Goal: Task Accomplishment & Management: Manage account settings

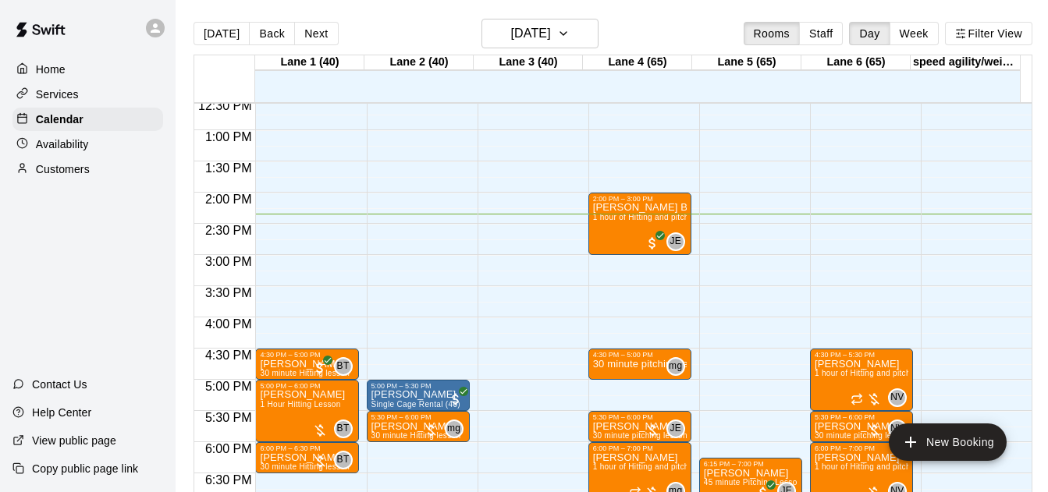
scroll to position [770, 0]
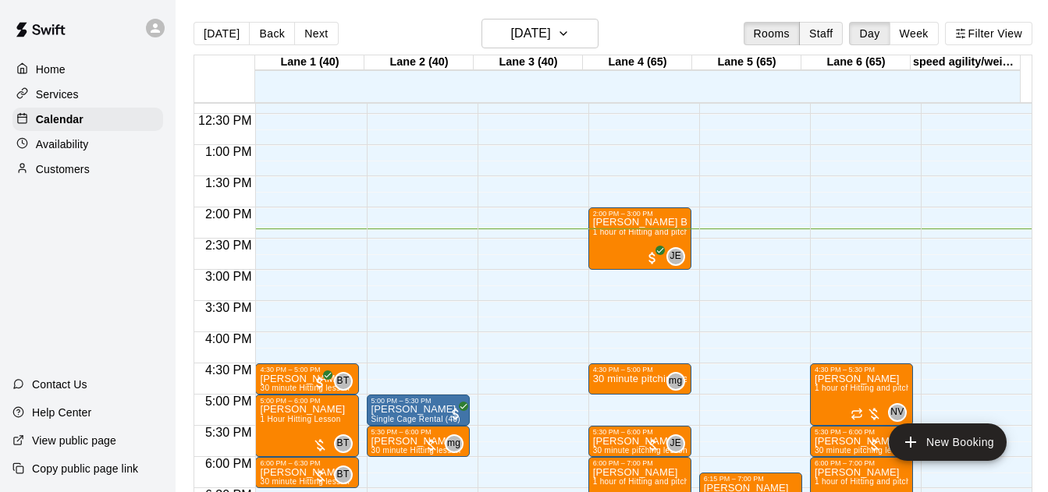
click at [828, 37] on button "Staff" at bounding box center [821, 33] width 44 height 23
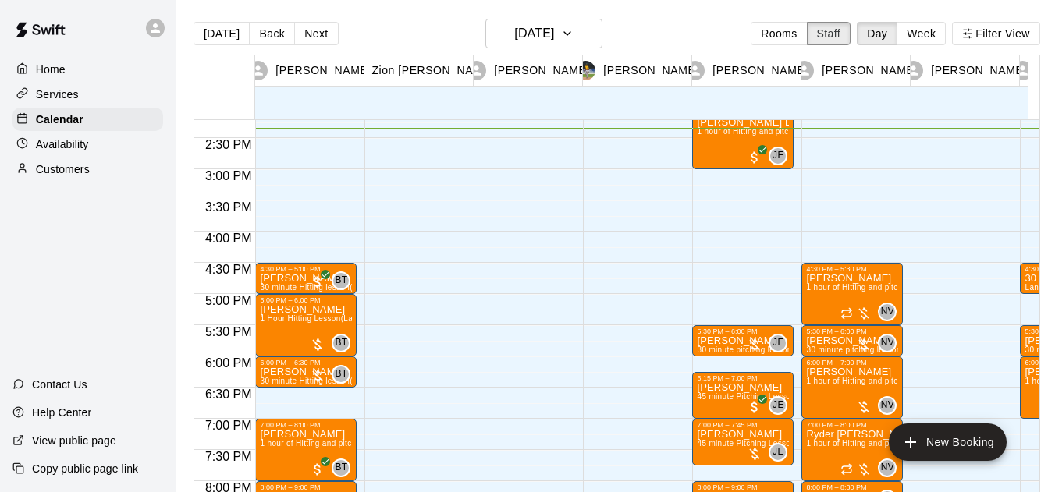
scroll to position [945, 0]
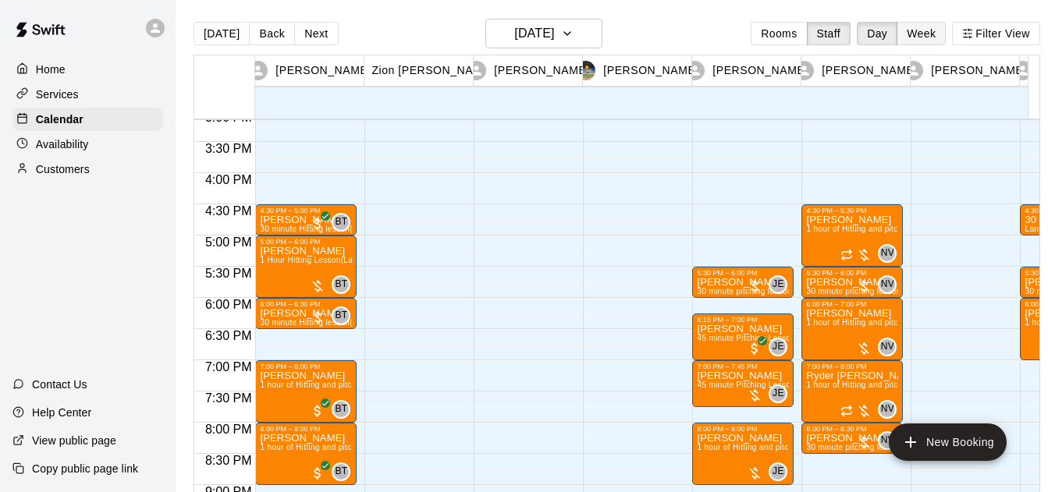
click at [945, 34] on button "Week" at bounding box center [920, 33] width 49 height 23
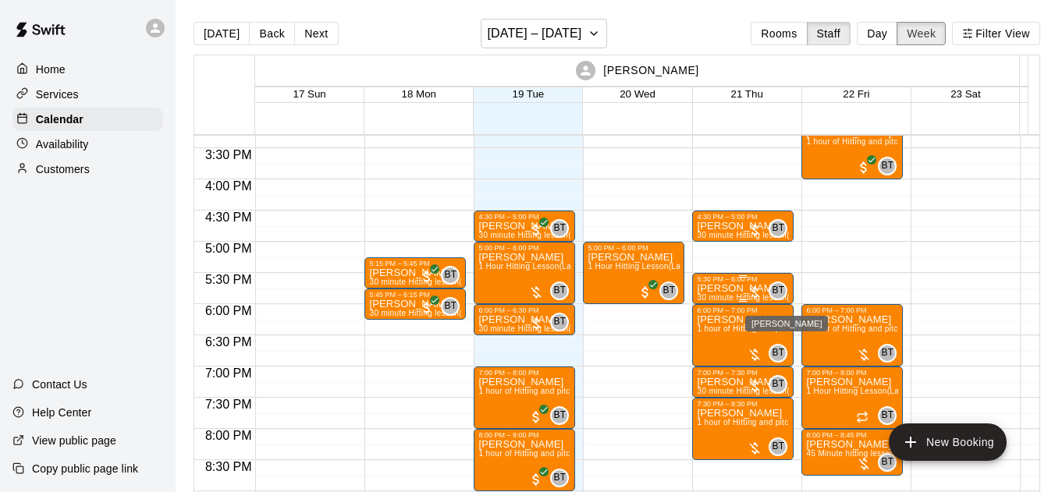
scroll to position [951, 0]
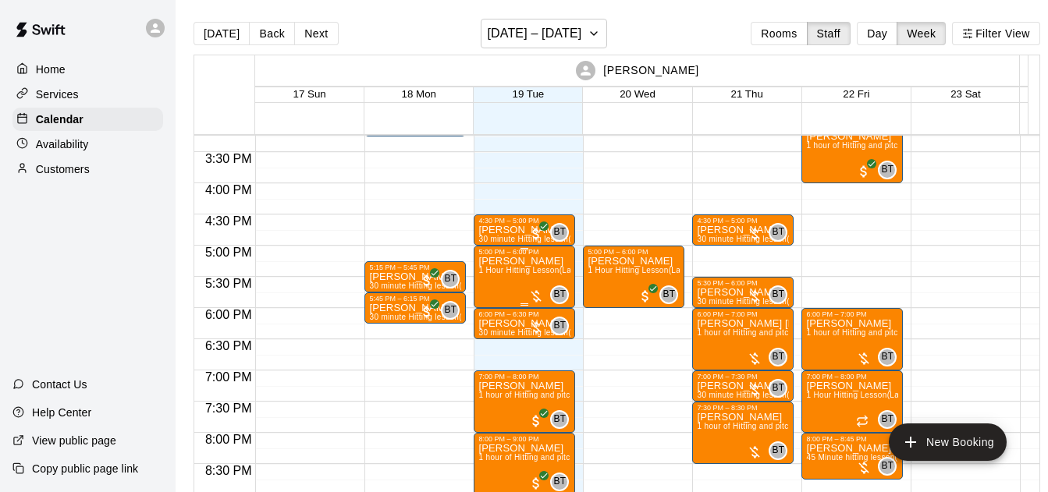
click at [538, 261] on p "[PERSON_NAME]" at bounding box center [524, 261] width 92 height 0
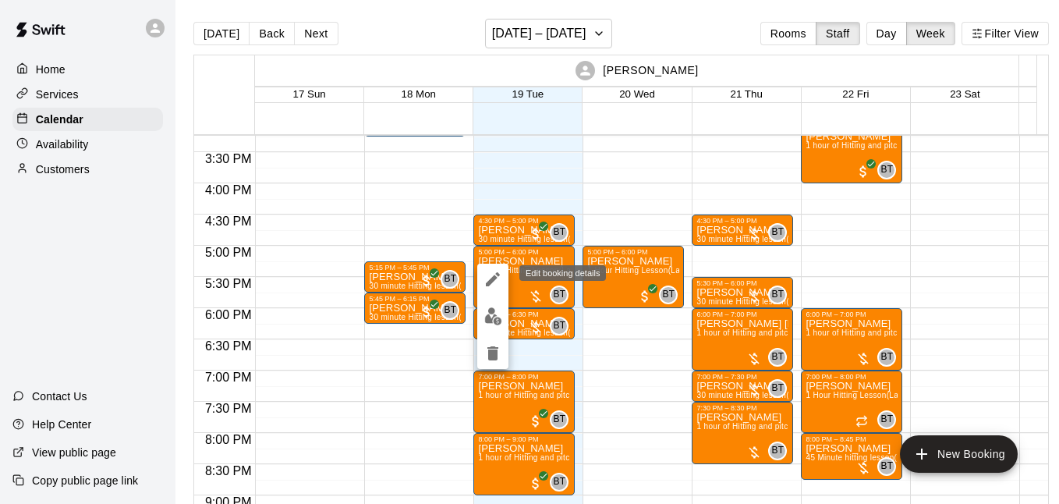
click at [491, 279] on icon "edit" at bounding box center [493, 279] width 14 height 14
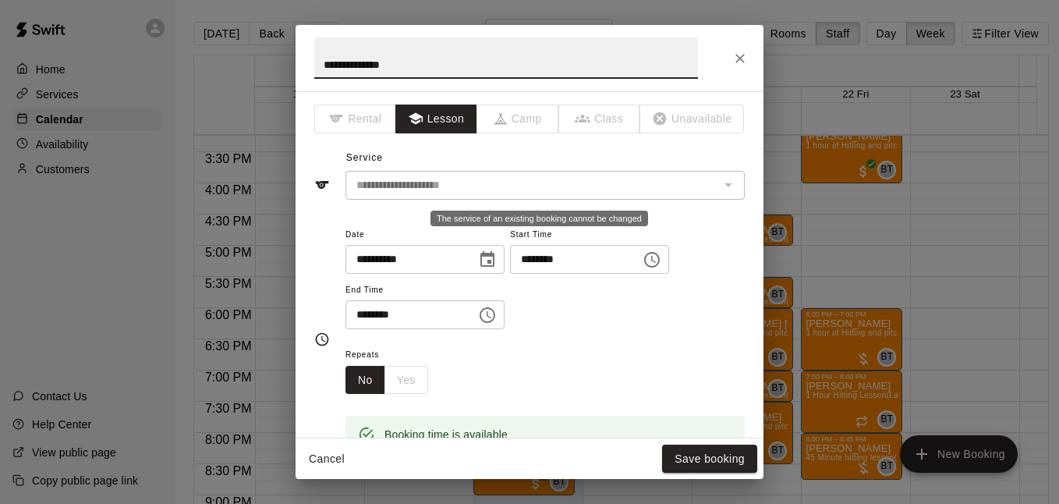
click at [720, 176] on div "The service of an existing booking cannot be changed" at bounding box center [728, 185] width 20 height 22
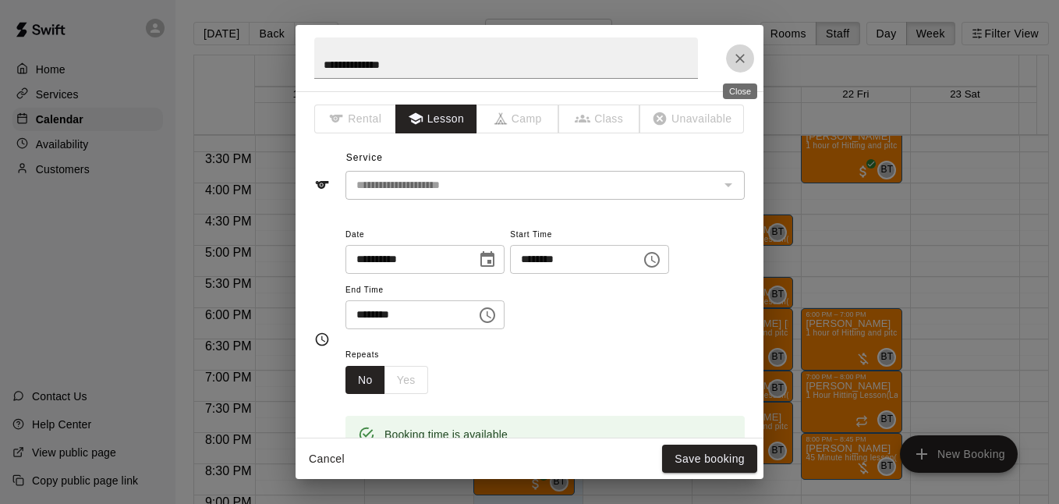
click at [732, 51] on button "Close" at bounding box center [740, 58] width 28 height 28
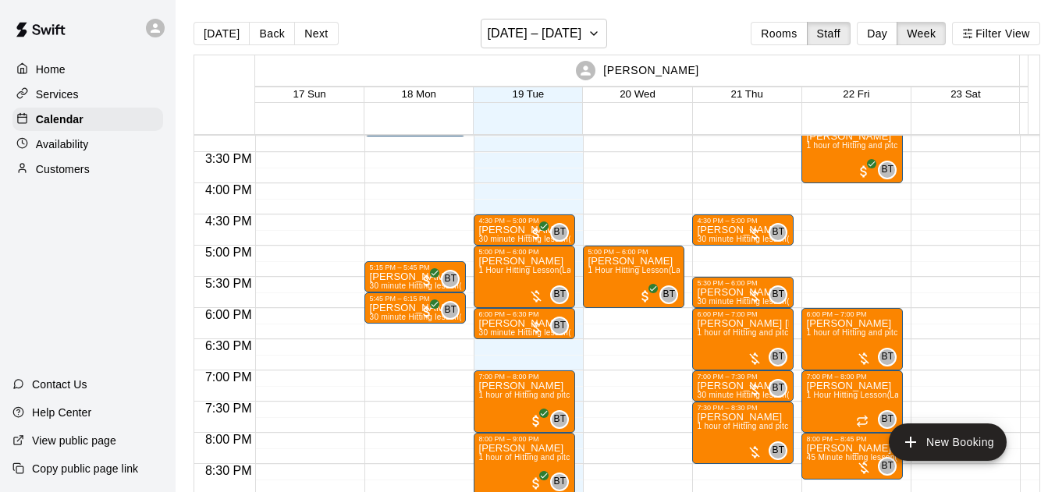
click at [502, 261] on p "[PERSON_NAME]" at bounding box center [524, 261] width 92 height 0
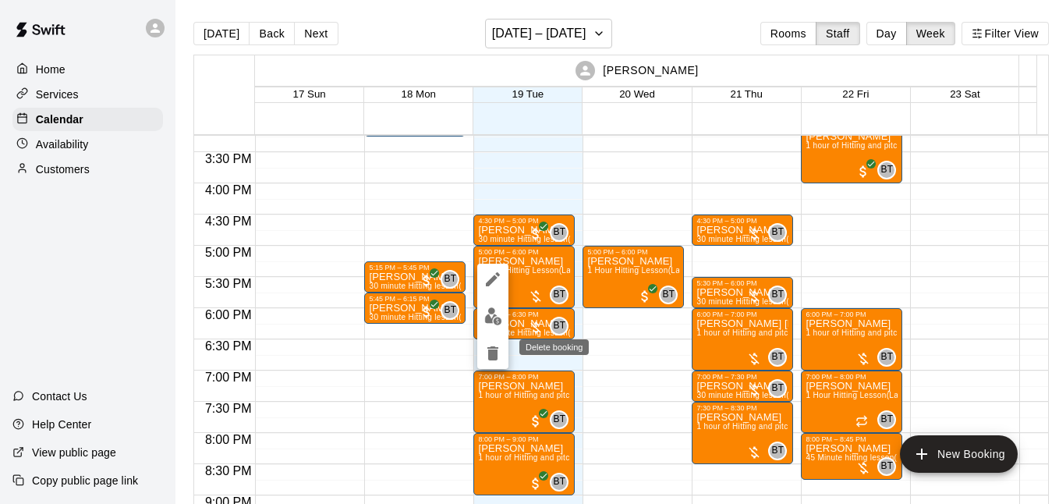
click at [490, 349] on icon "delete" at bounding box center [493, 353] width 11 height 14
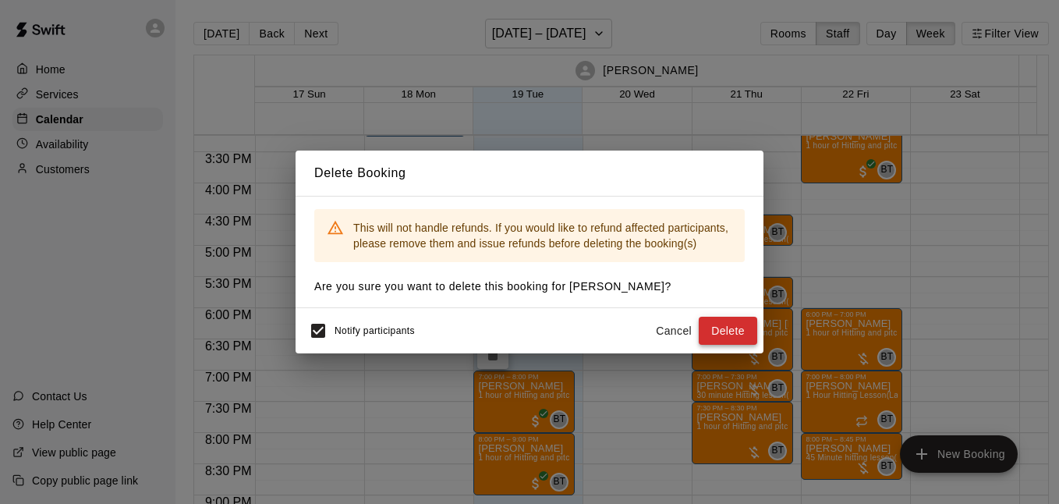
click at [740, 323] on button "Delete" at bounding box center [728, 331] width 59 height 29
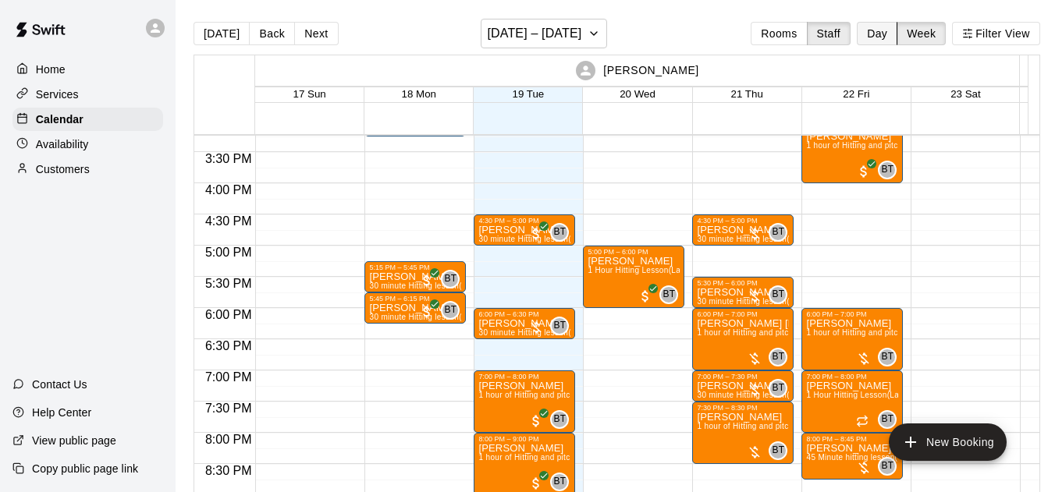
click at [883, 29] on button "Day" at bounding box center [877, 33] width 41 height 23
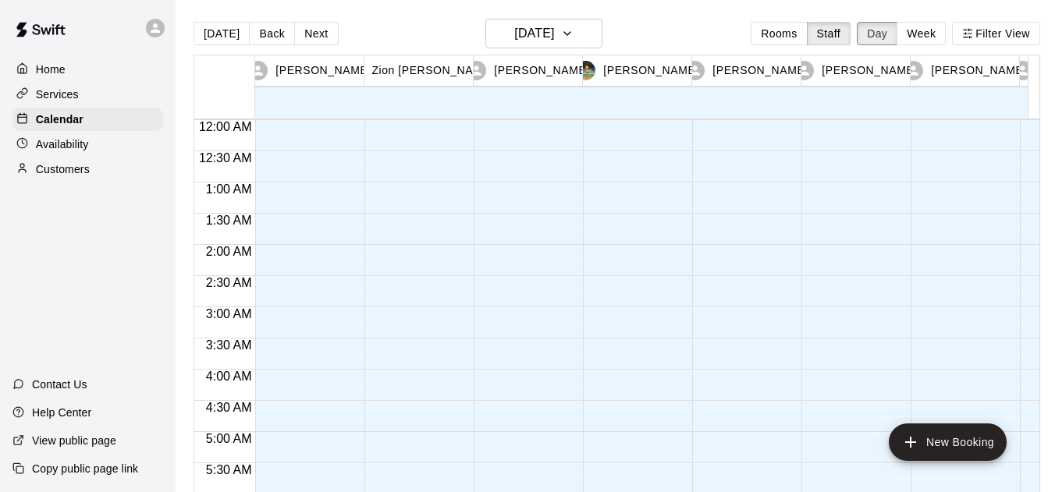
scroll to position [896, 0]
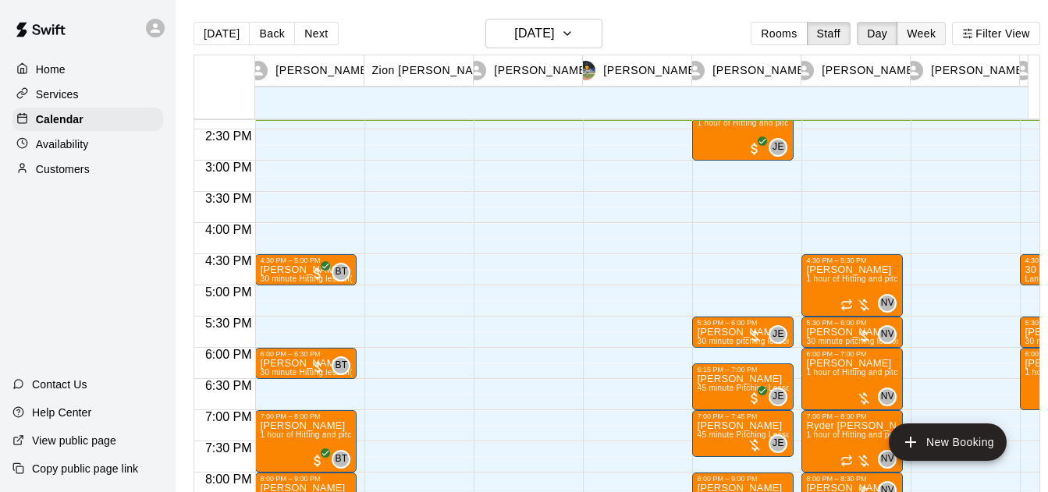
click at [932, 30] on button "Week" at bounding box center [920, 33] width 49 height 23
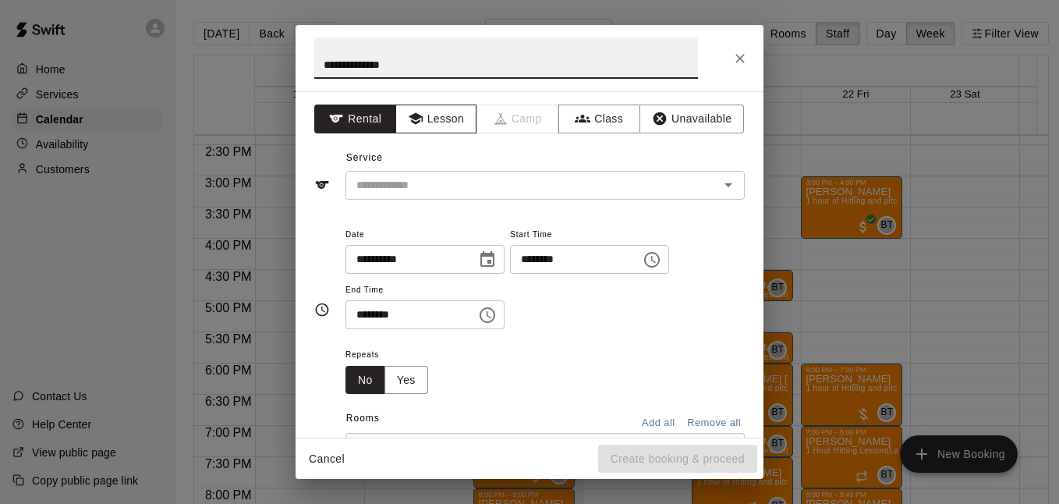
type input "**********"
click at [456, 121] on button "Lesson" at bounding box center [437, 119] width 82 height 29
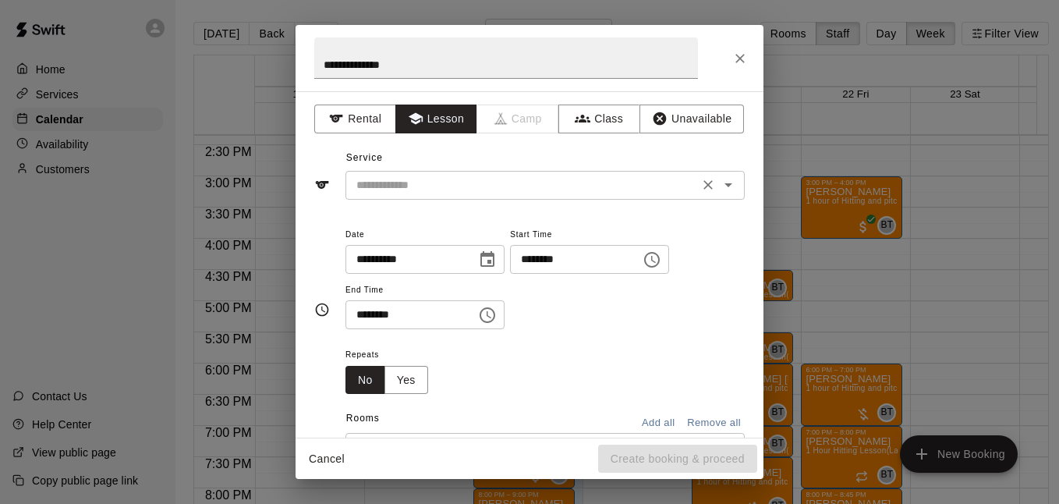
click at [722, 182] on icon "Open" at bounding box center [728, 185] width 19 height 19
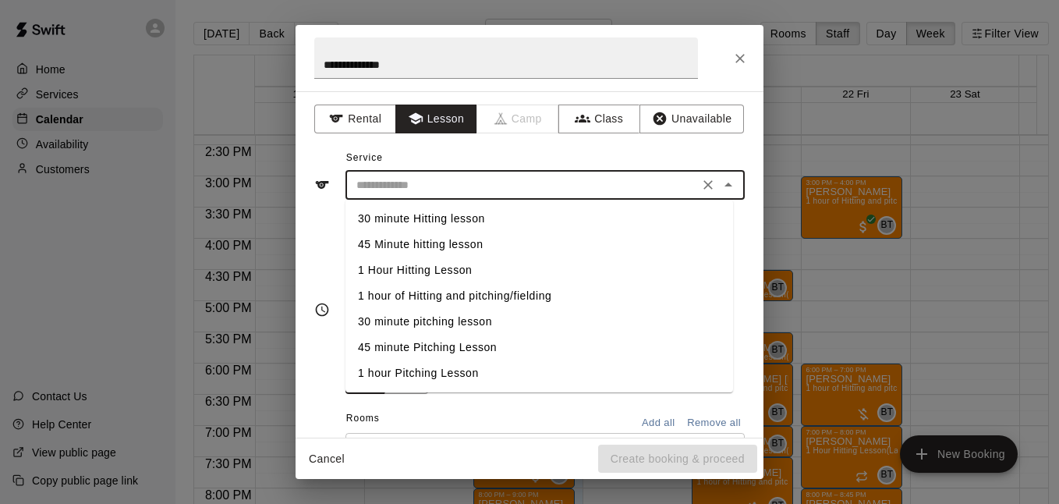
click at [504, 212] on li "30 minute Hitting lesson" at bounding box center [540, 219] width 388 height 26
type input "**********"
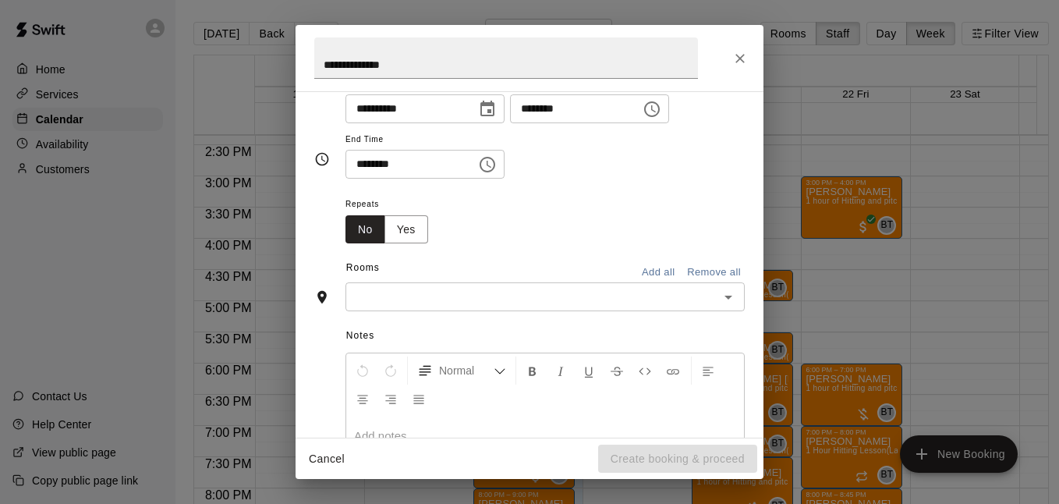
scroll to position [155, 0]
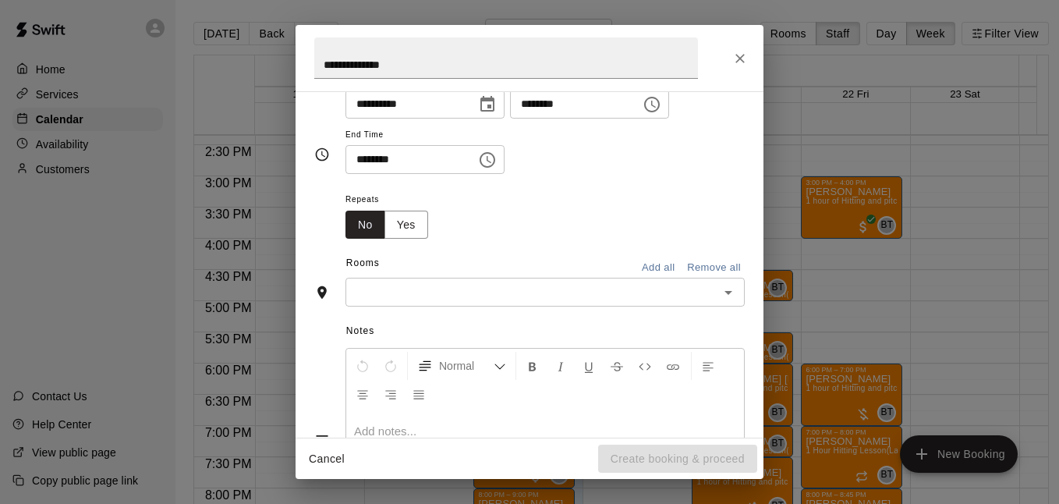
click at [719, 296] on icon "Open" at bounding box center [728, 292] width 19 height 19
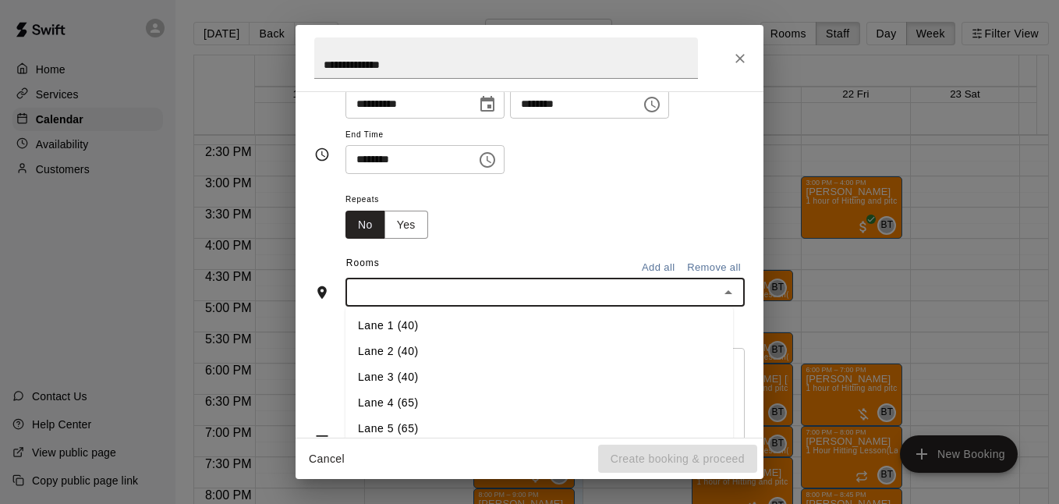
click at [421, 318] on li "Lane 1 (40)" at bounding box center [540, 326] width 388 height 26
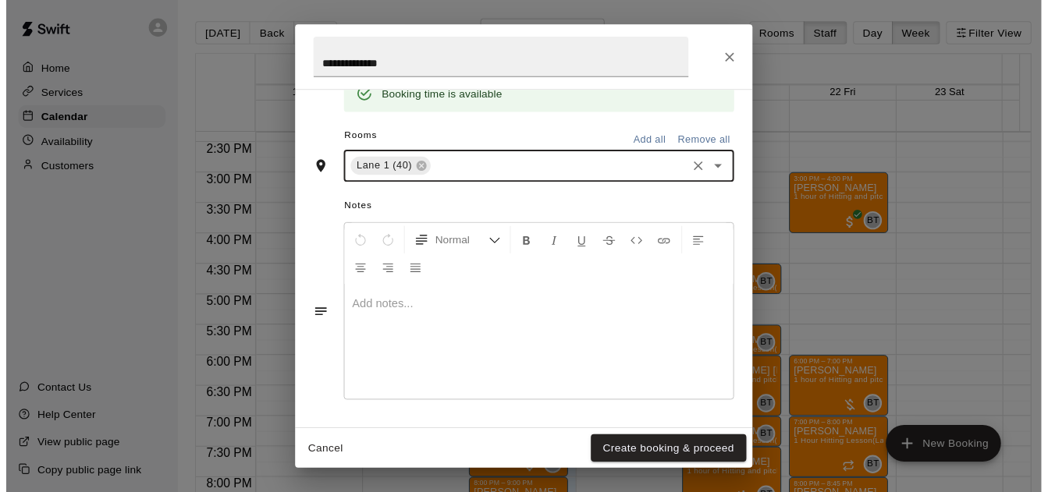
scroll to position [339, 0]
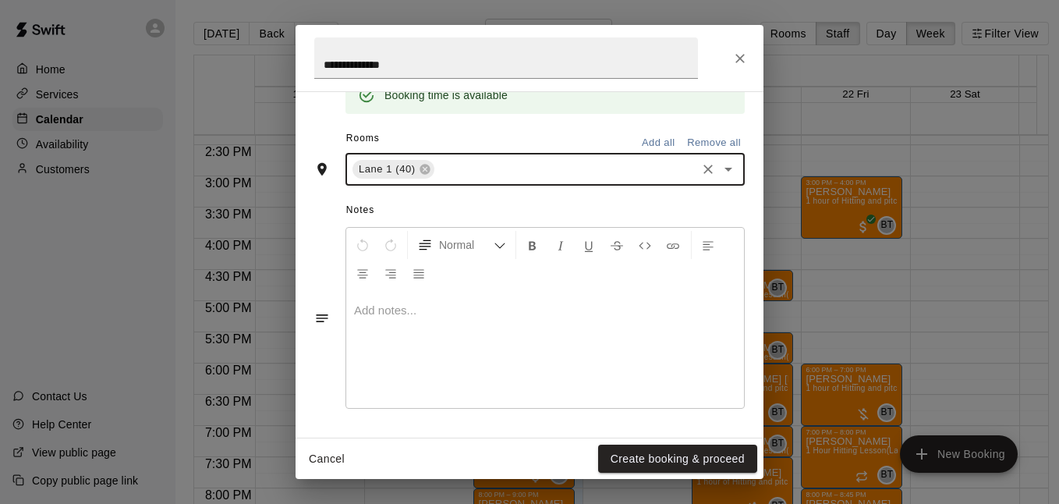
click at [667, 460] on button "Create booking & proceed" at bounding box center [677, 459] width 159 height 29
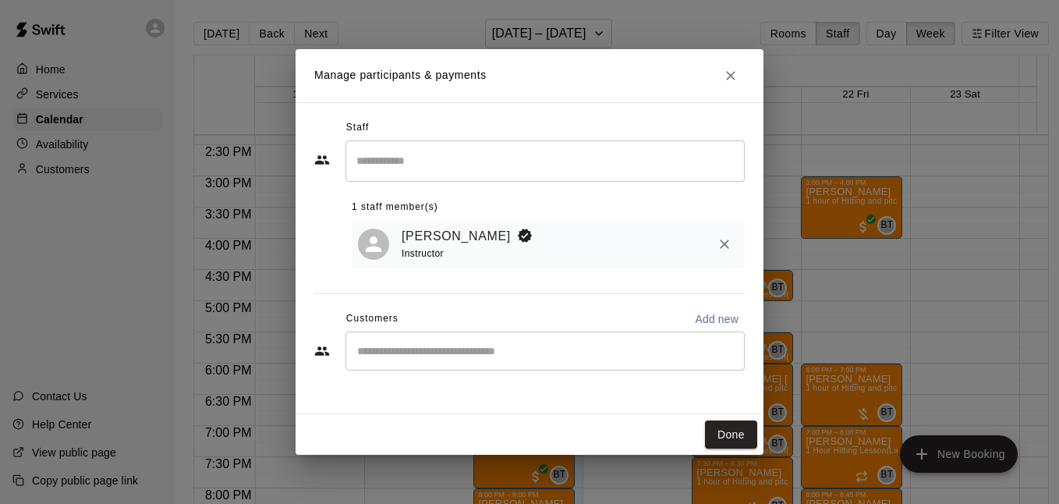
click at [475, 351] on input "Start typing to search customers..." at bounding box center [545, 351] width 385 height 16
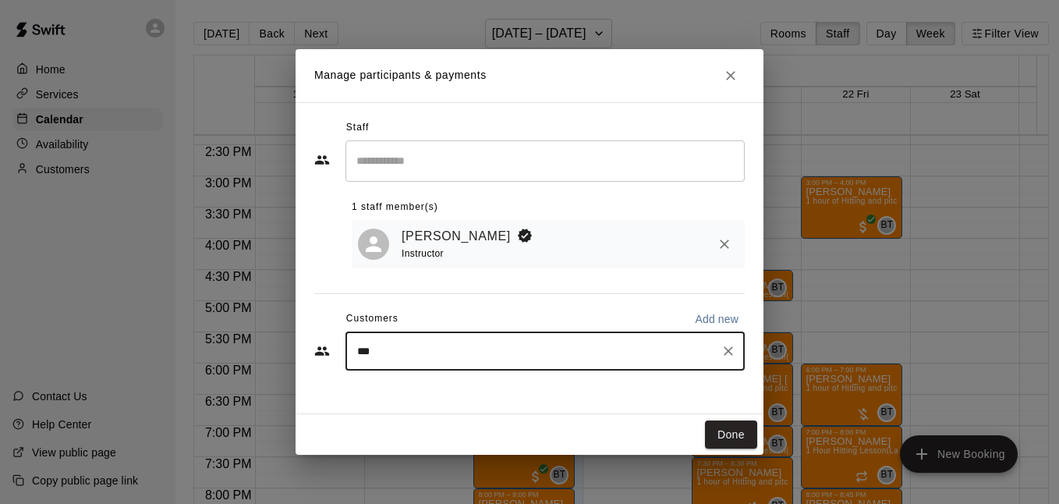
type input "****"
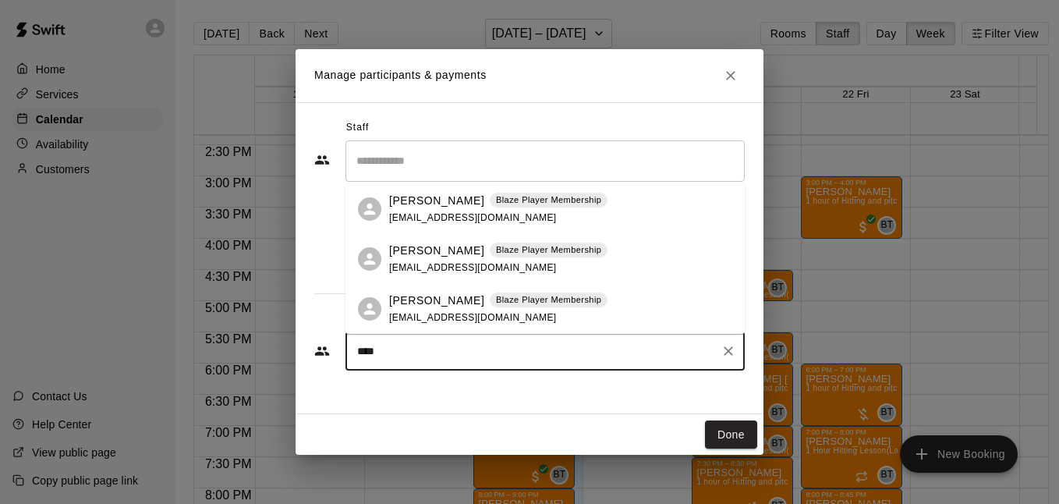
click at [506, 217] on span "[EMAIL_ADDRESS][DOMAIN_NAME]" at bounding box center [473, 217] width 168 height 11
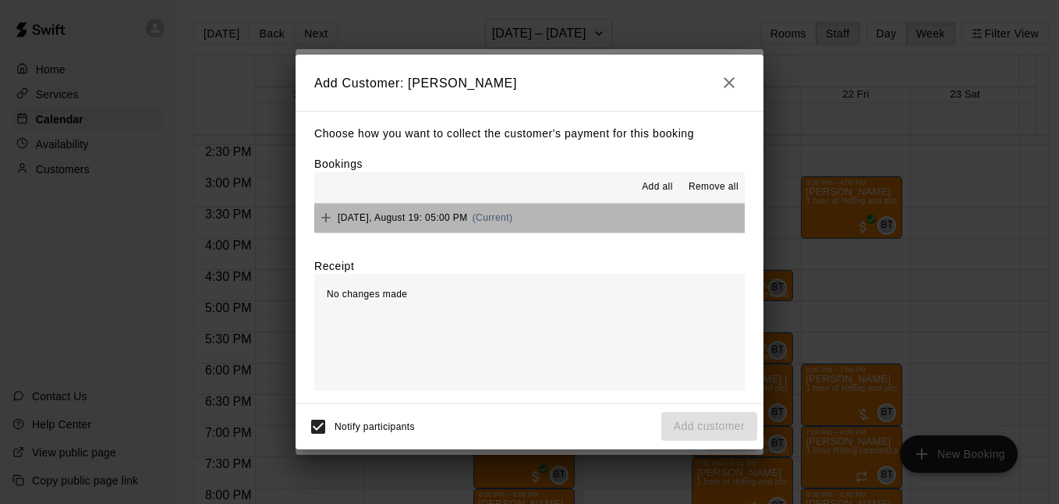
click at [626, 225] on button "[DATE], August 19: 05:00 PM (Current)" at bounding box center [529, 218] width 431 height 29
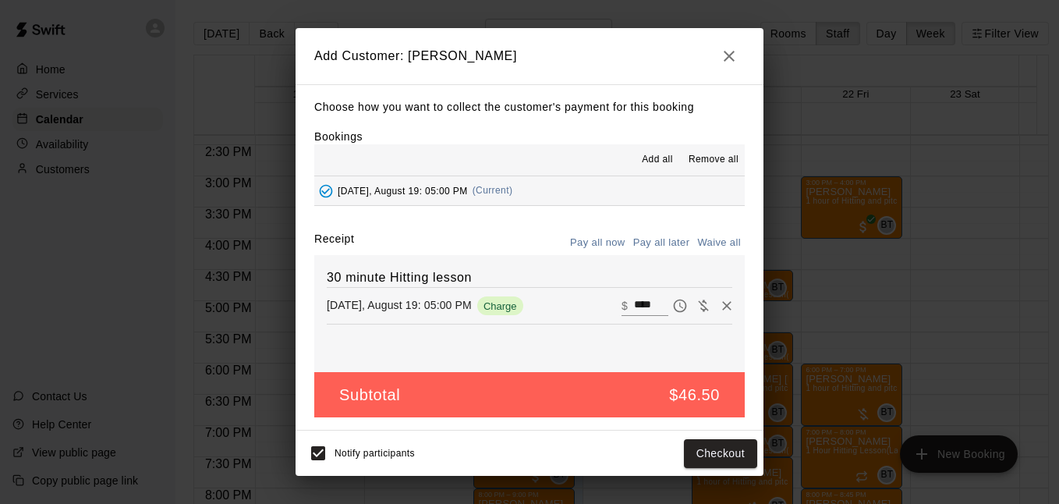
click at [668, 245] on button "Pay all later" at bounding box center [662, 243] width 65 height 24
click at [703, 453] on button "Add customer" at bounding box center [710, 453] width 96 height 29
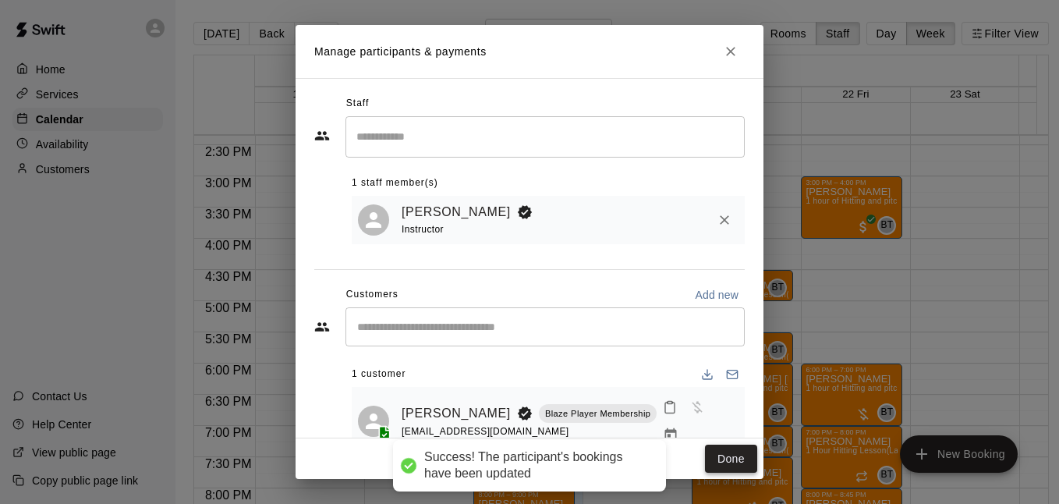
click at [720, 459] on button "Done" at bounding box center [731, 459] width 52 height 29
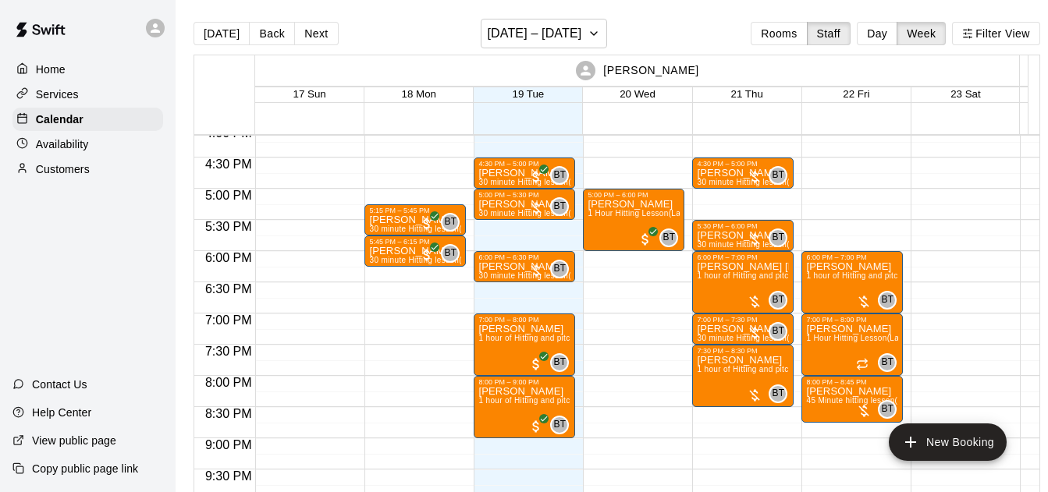
scroll to position [952, 0]
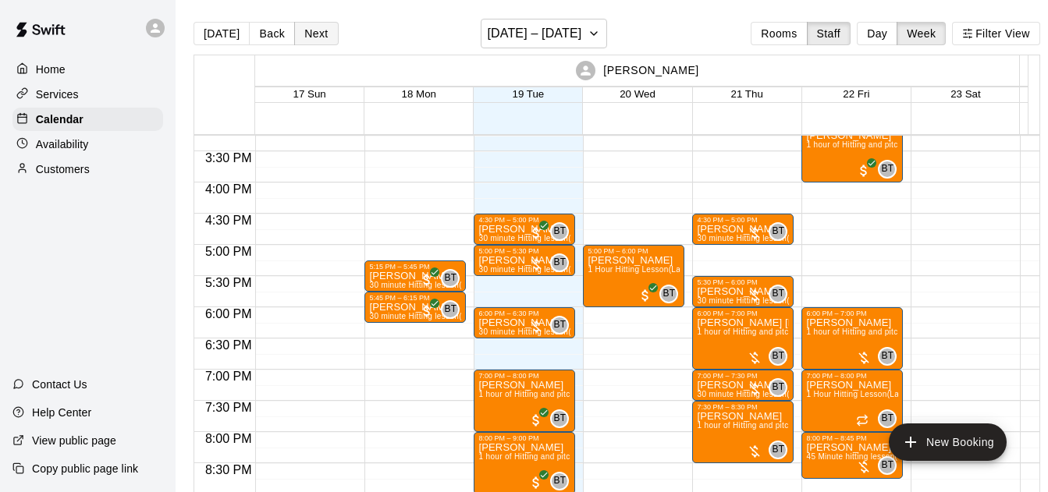
click at [318, 37] on button "Next" at bounding box center [316, 33] width 44 height 23
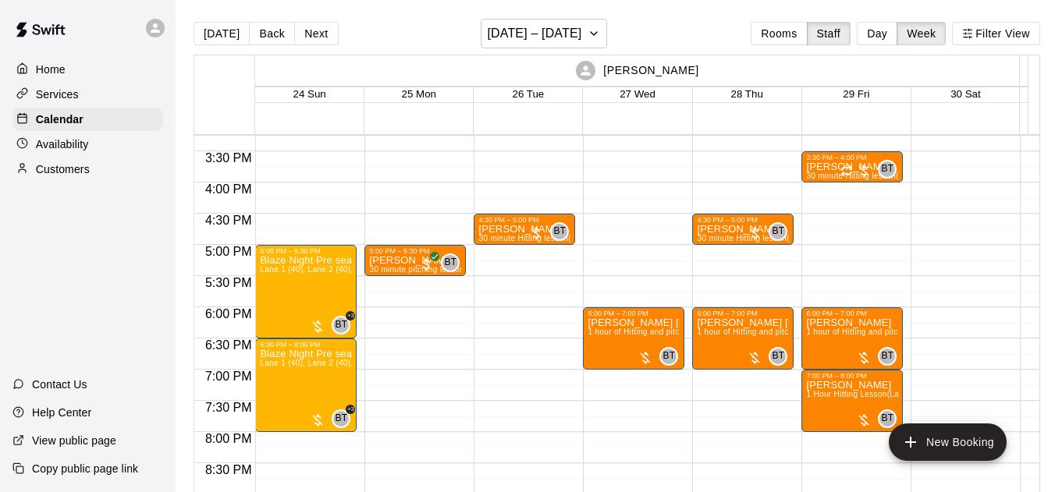
scroll to position [1008, 0]
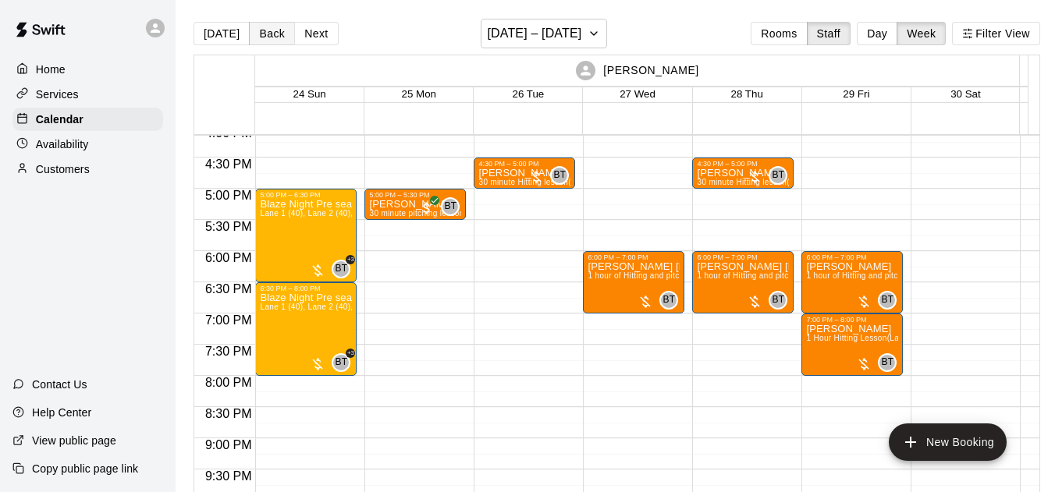
click at [256, 30] on button "Back" at bounding box center [272, 33] width 46 height 23
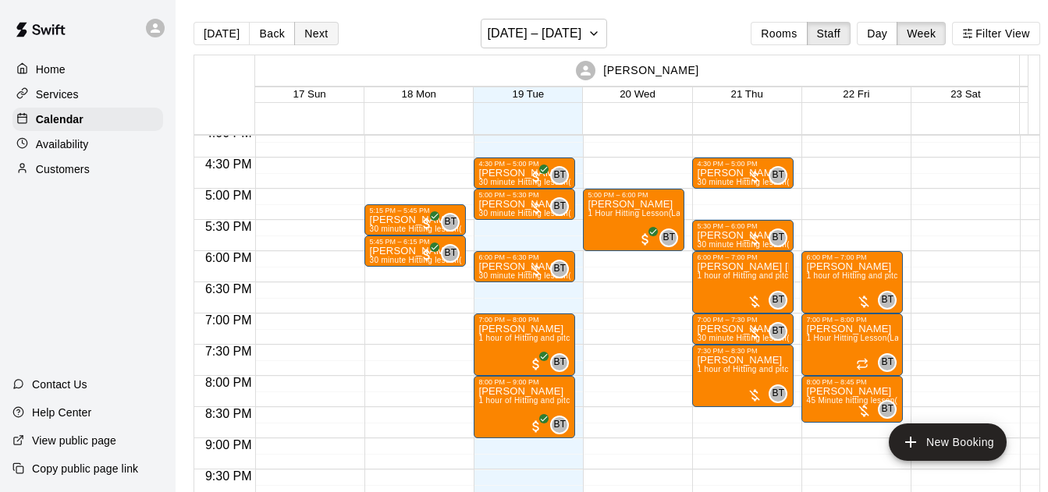
click at [326, 36] on button "Next" at bounding box center [316, 33] width 44 height 23
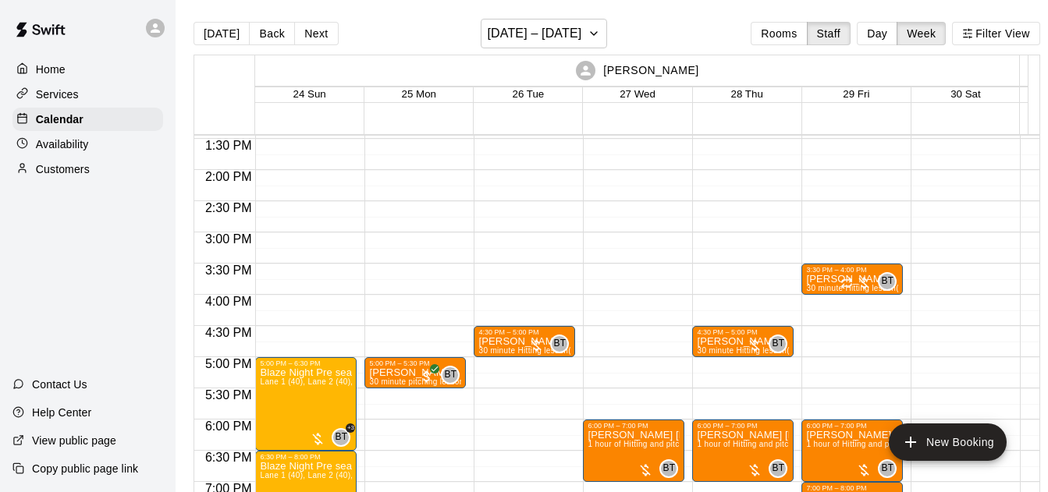
scroll to position [896, 0]
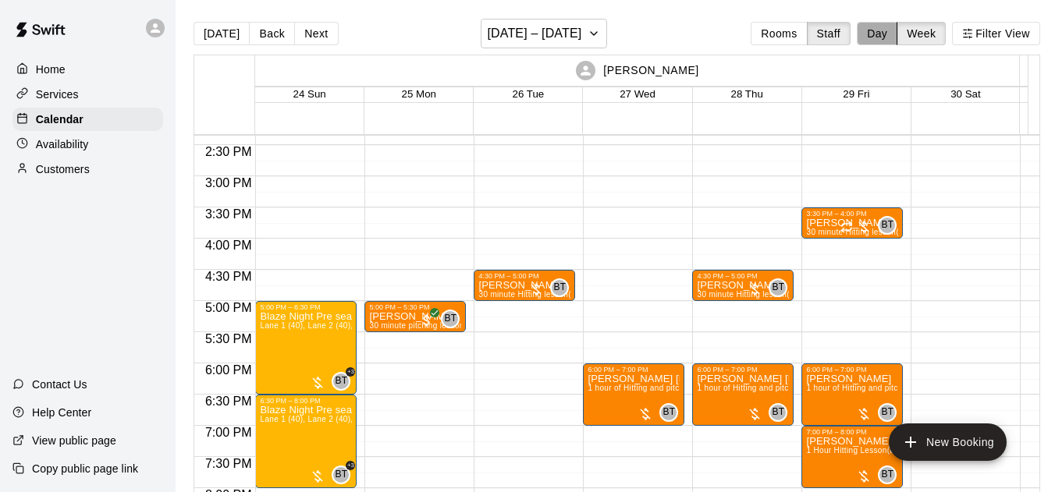
click at [867, 24] on button "Day" at bounding box center [877, 33] width 41 height 23
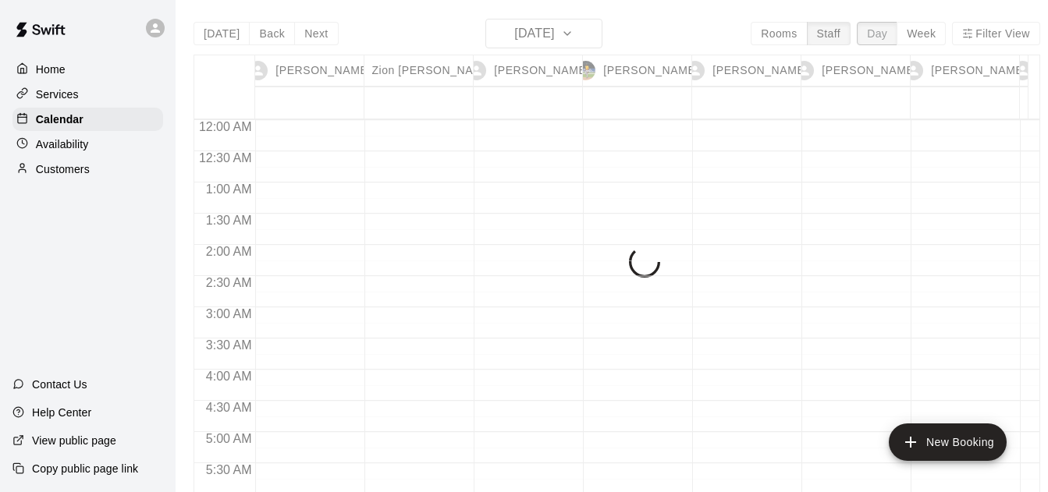
scroll to position [927, 0]
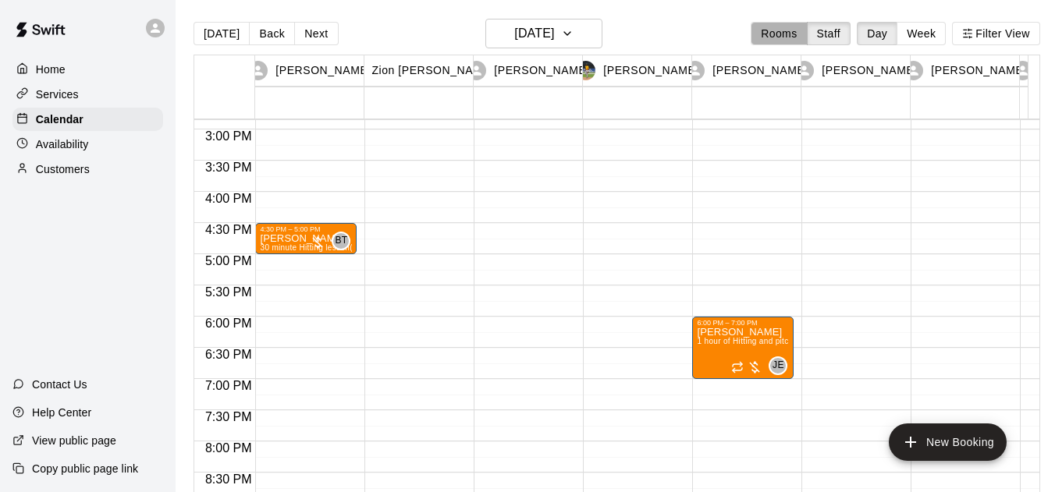
click at [788, 33] on button "Rooms" at bounding box center [778, 33] width 56 height 23
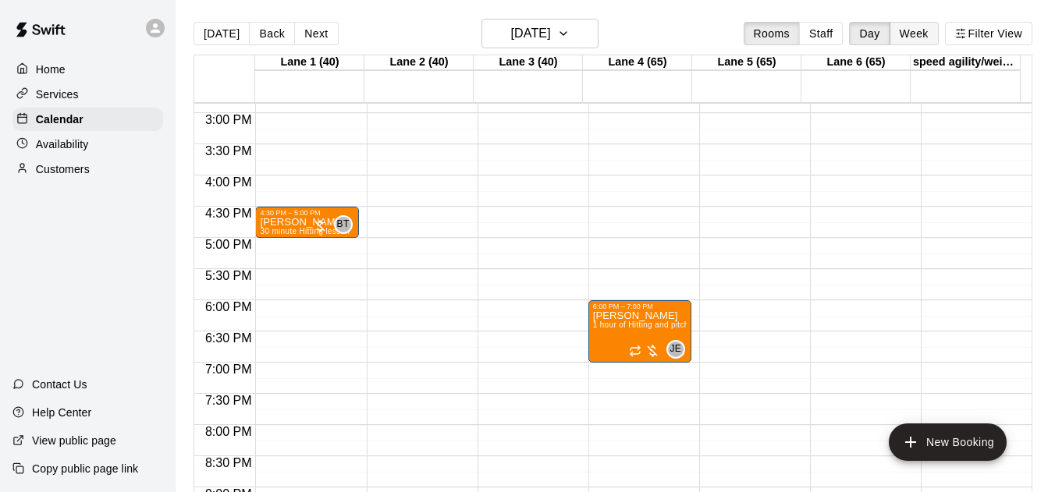
click at [931, 35] on button "Week" at bounding box center [913, 33] width 49 height 23
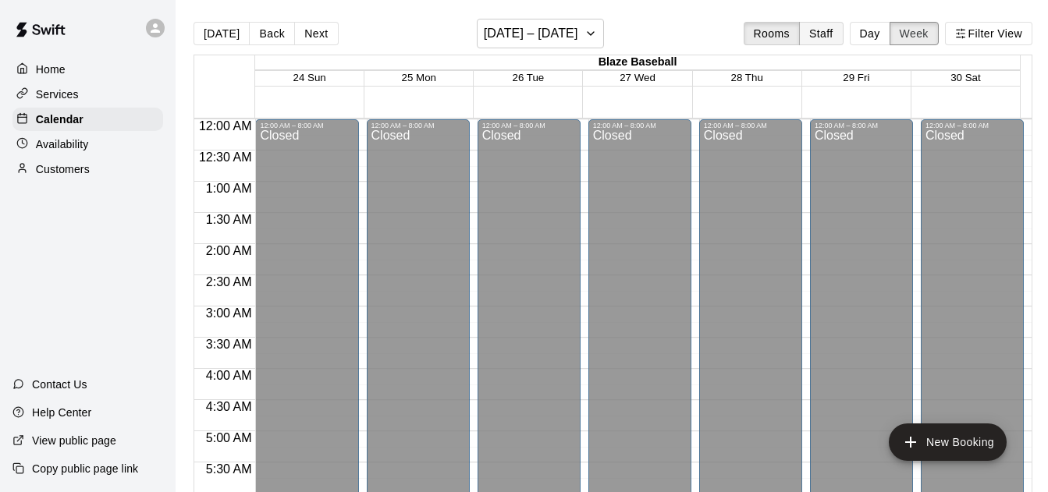
scroll to position [938, 0]
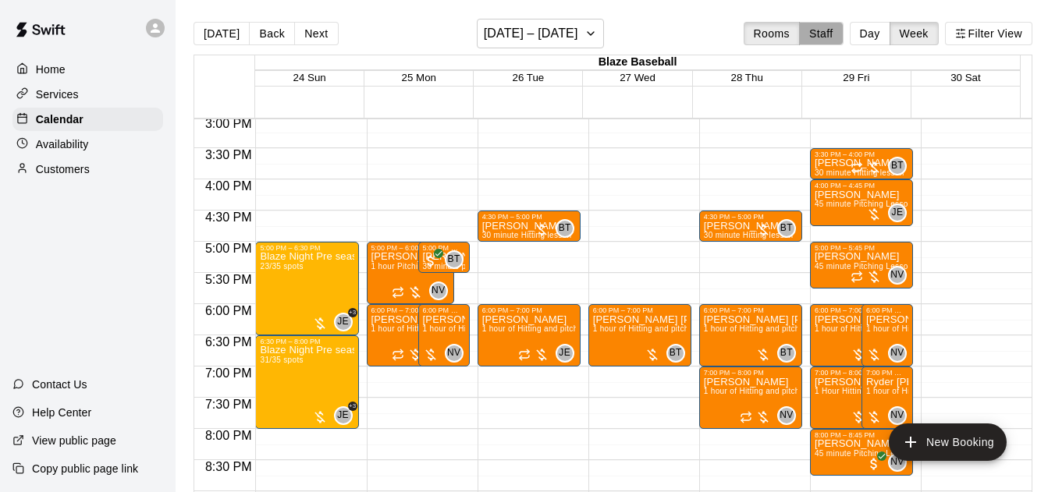
click at [828, 40] on button "Staff" at bounding box center [821, 33] width 44 height 23
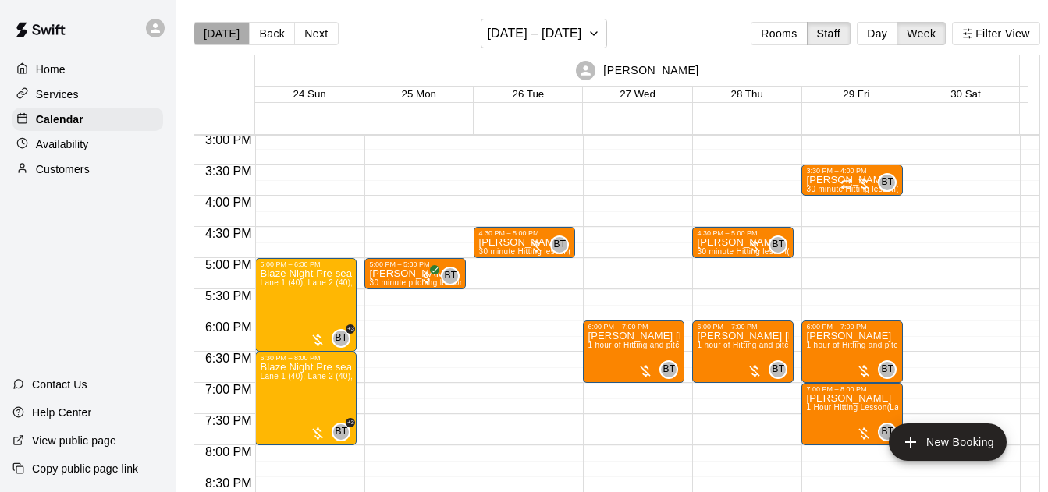
click at [224, 35] on button "[DATE]" at bounding box center [221, 33] width 56 height 23
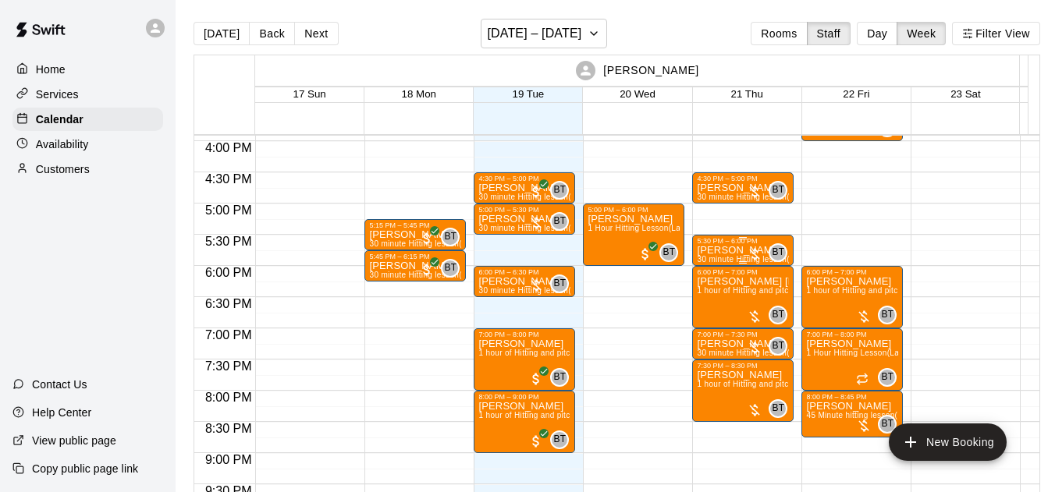
scroll to position [995, 0]
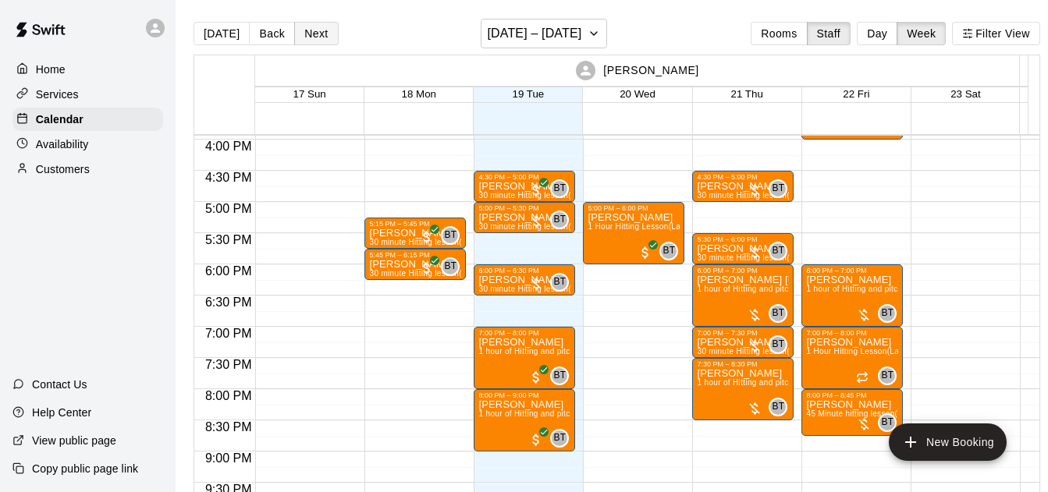
click at [310, 26] on button "Next" at bounding box center [316, 33] width 44 height 23
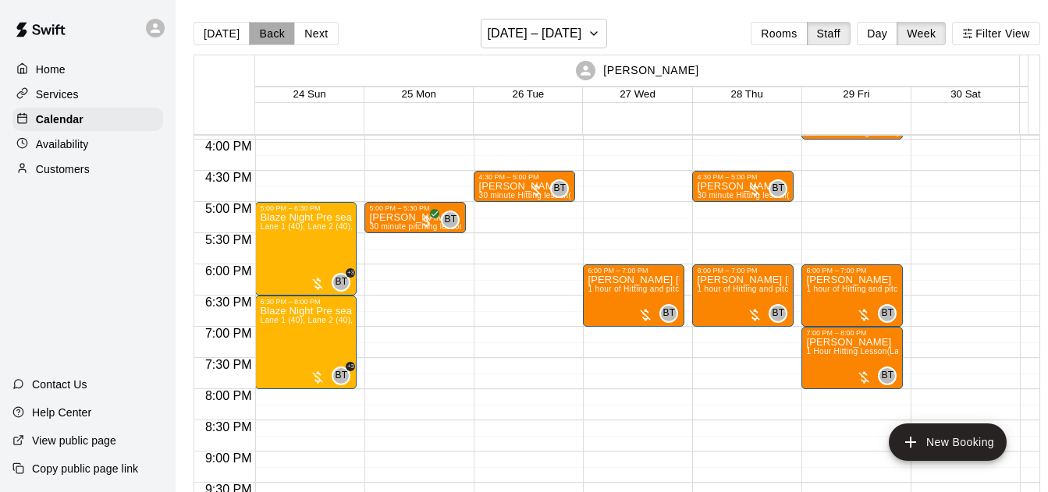
click at [276, 28] on button "Back" at bounding box center [272, 33] width 46 height 23
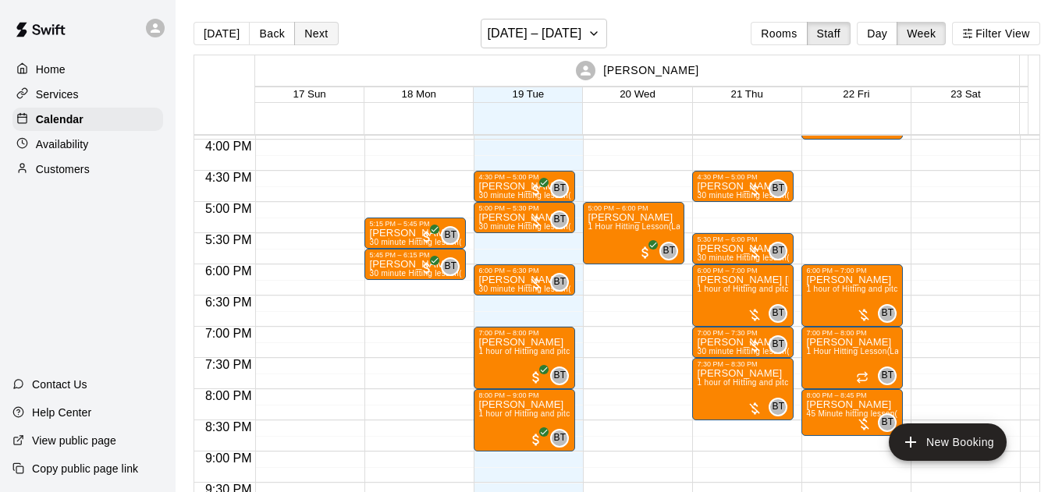
click at [321, 35] on button "Next" at bounding box center [316, 33] width 44 height 23
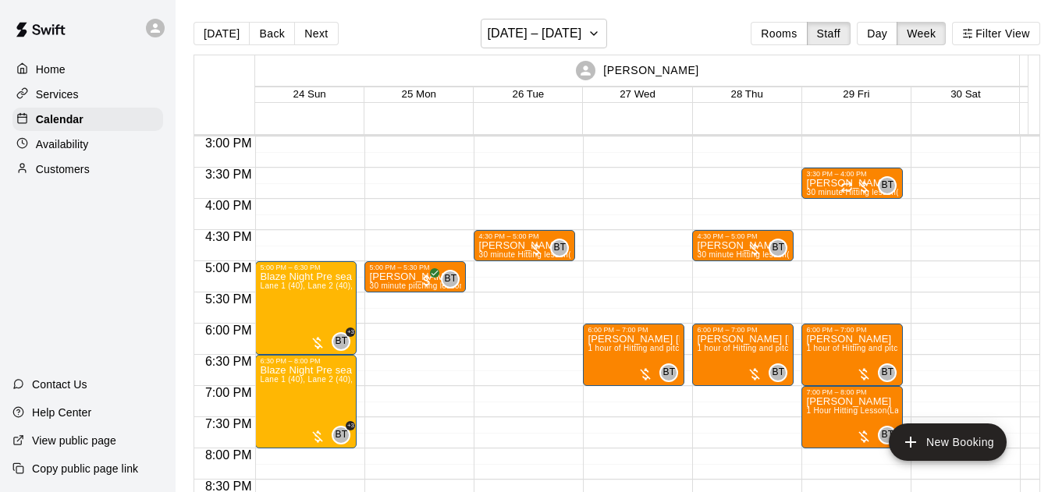
scroll to position [938, 0]
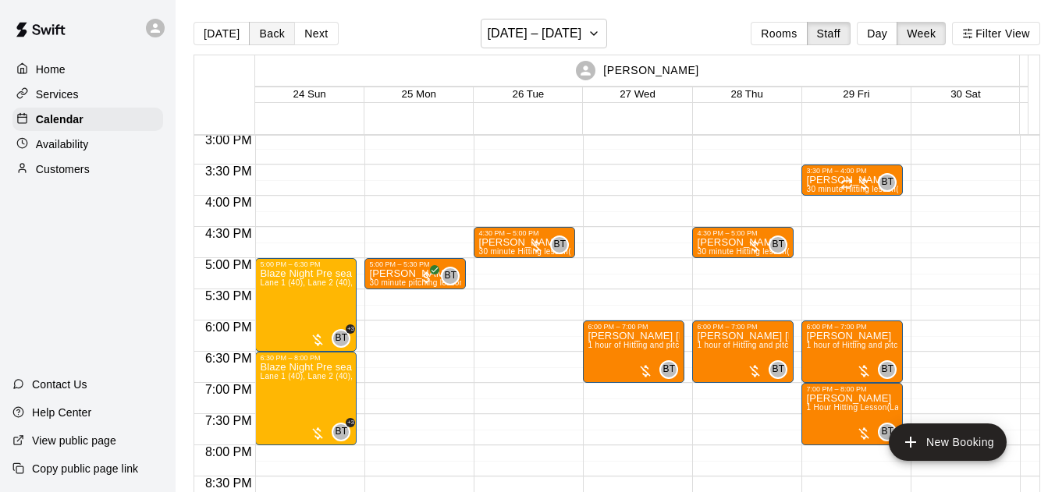
click at [282, 33] on button "Back" at bounding box center [272, 33] width 46 height 23
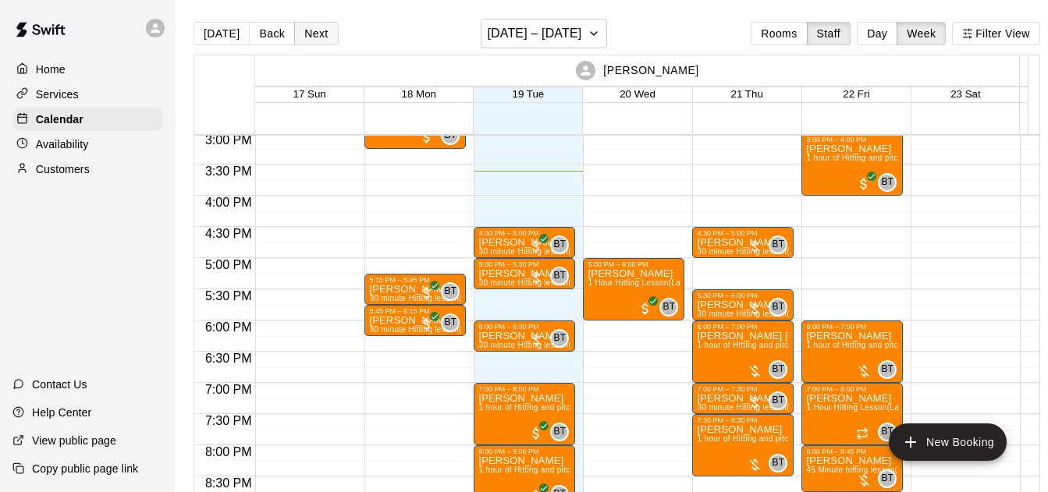
click at [312, 33] on button "Next" at bounding box center [316, 33] width 44 height 23
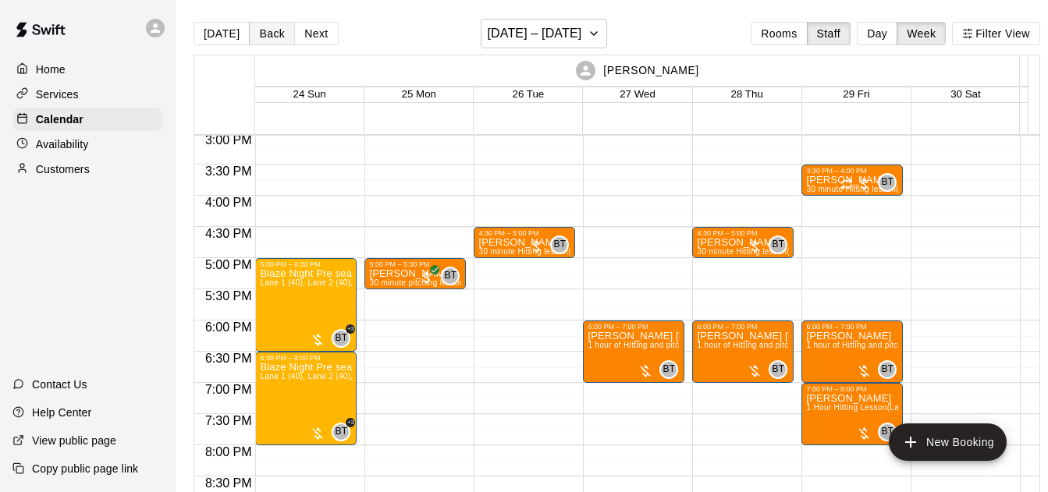
click at [257, 38] on button "Back" at bounding box center [272, 33] width 46 height 23
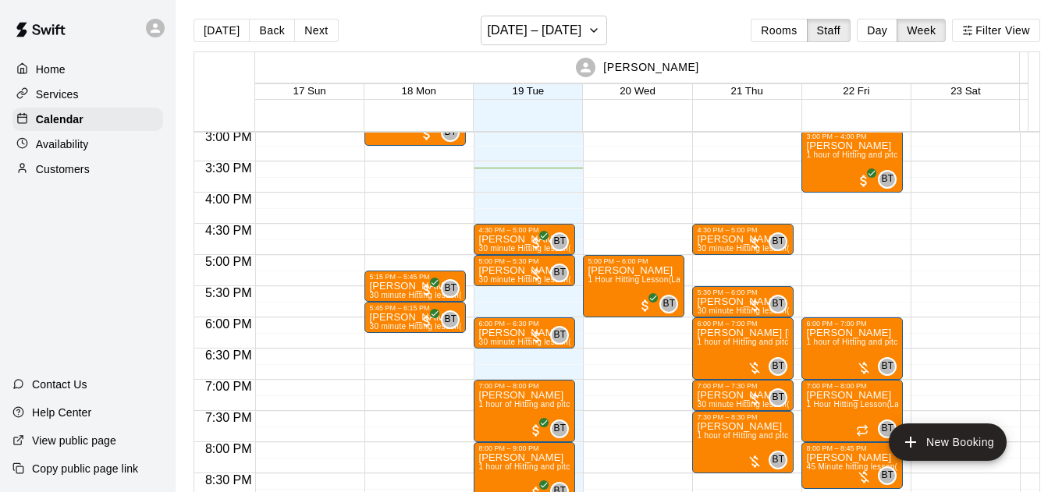
scroll to position [0, 0]
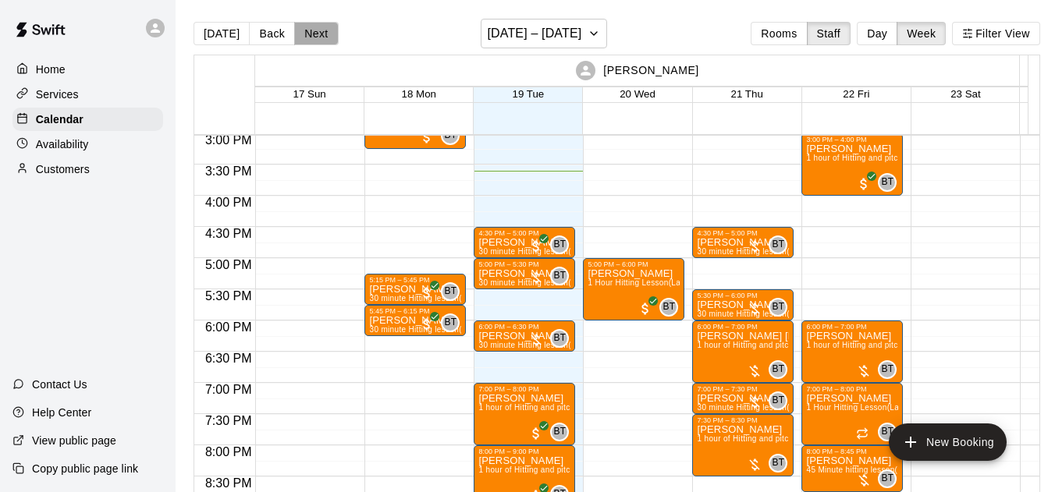
click at [305, 36] on button "Next" at bounding box center [316, 33] width 44 height 23
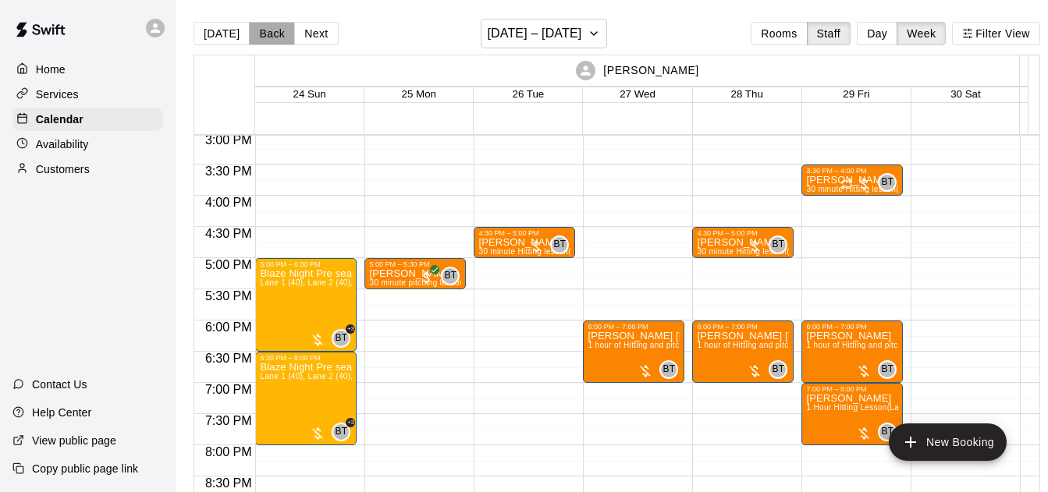
click at [273, 31] on button "Back" at bounding box center [272, 33] width 46 height 23
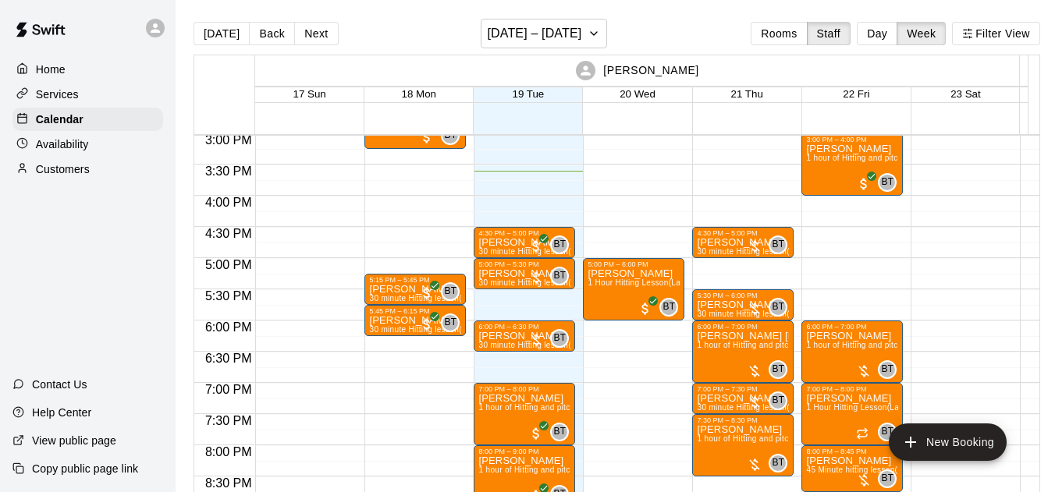
scroll to position [882, 0]
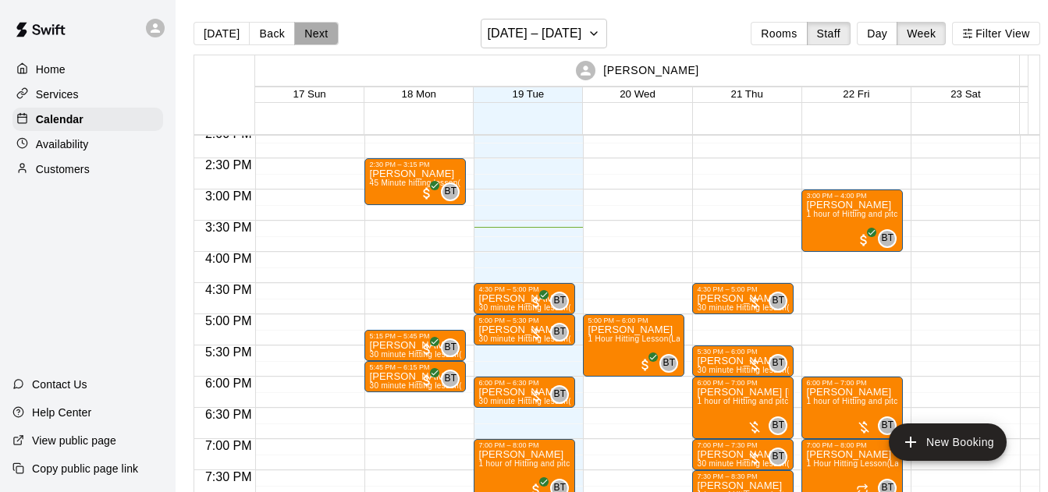
click at [328, 37] on button "Next" at bounding box center [316, 33] width 44 height 23
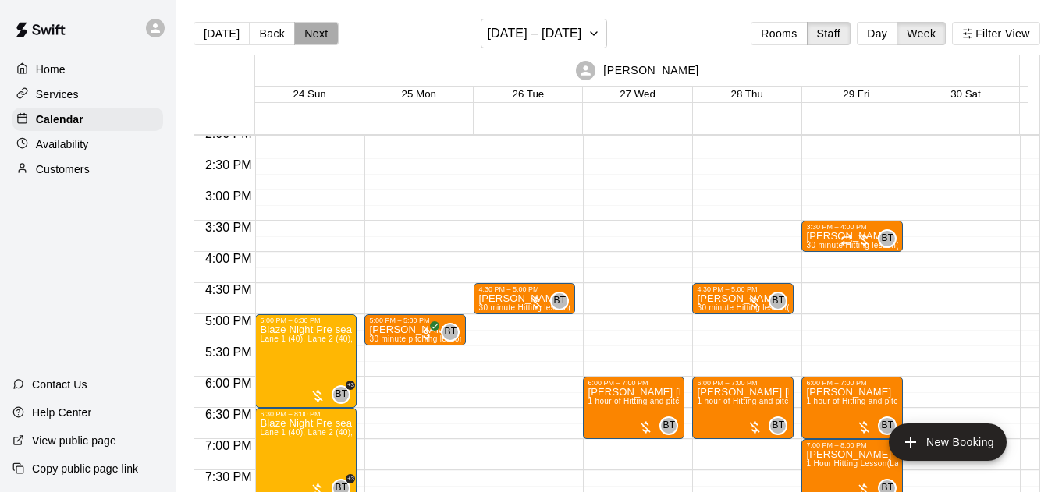
click at [328, 33] on button "Next" at bounding box center [316, 33] width 44 height 23
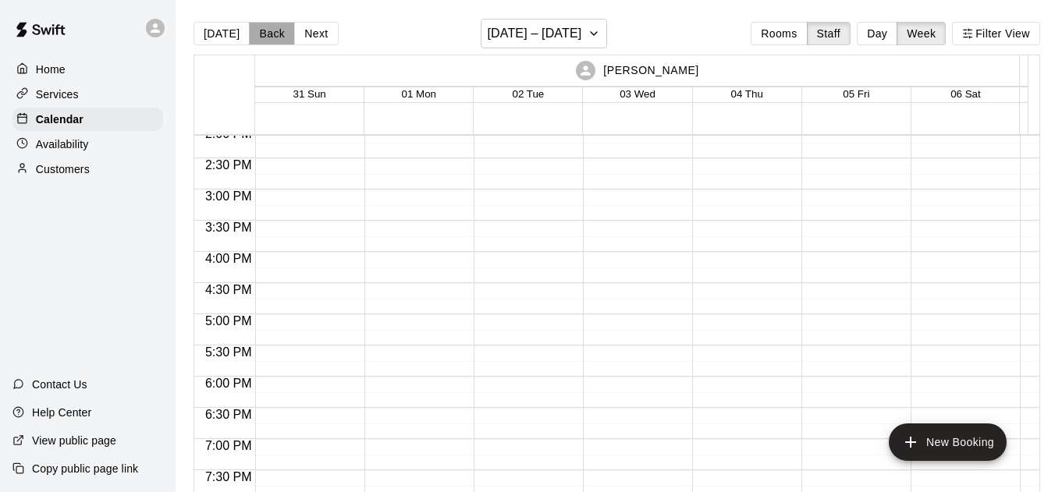
click at [279, 27] on button "Back" at bounding box center [272, 33] width 46 height 23
click at [278, 27] on button "Back" at bounding box center [272, 33] width 46 height 23
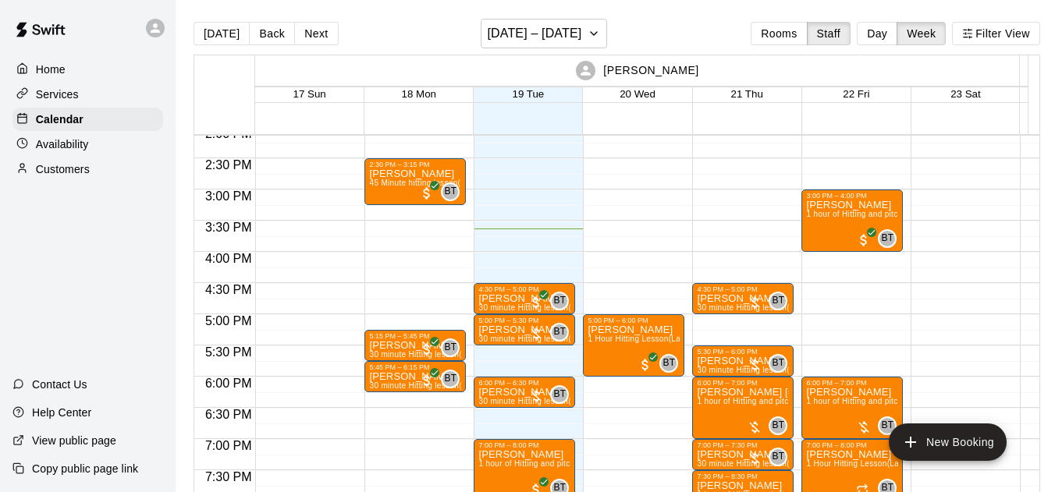
scroll to position [938, 0]
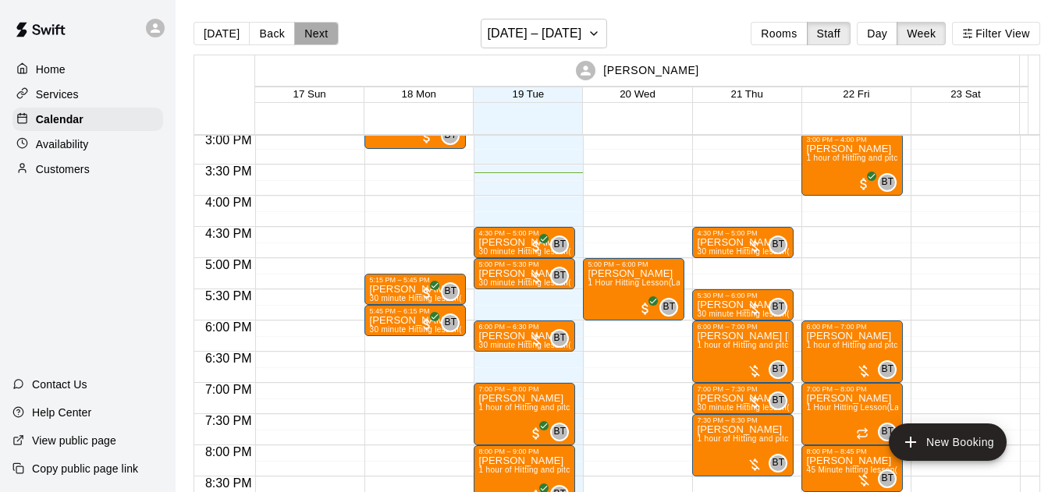
click at [310, 28] on button "Next" at bounding box center [316, 33] width 44 height 23
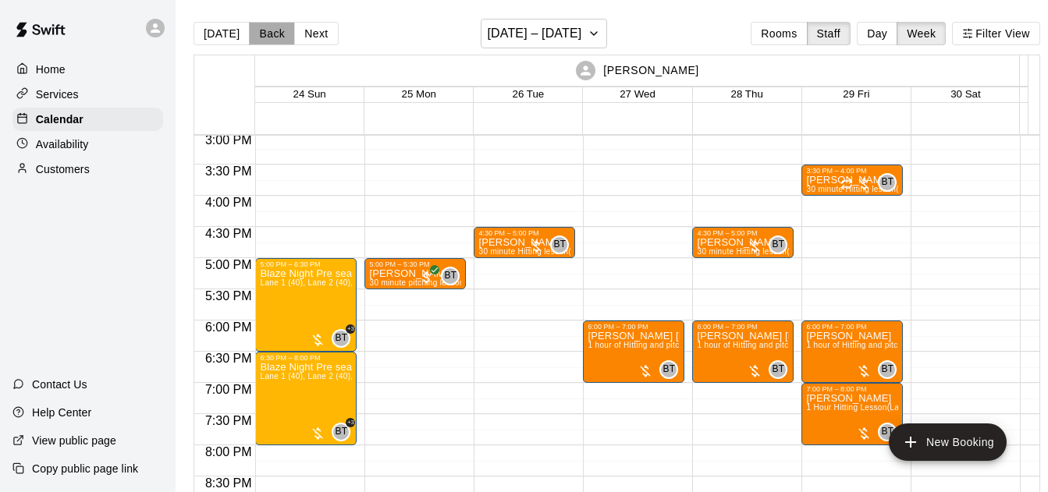
click at [270, 25] on button "Back" at bounding box center [272, 33] width 46 height 23
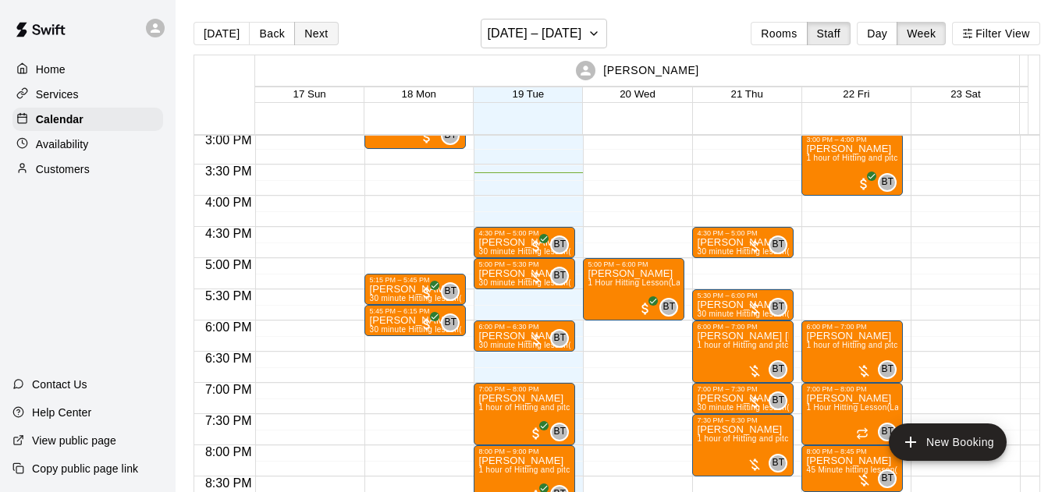
click at [315, 32] on button "Next" at bounding box center [316, 33] width 44 height 23
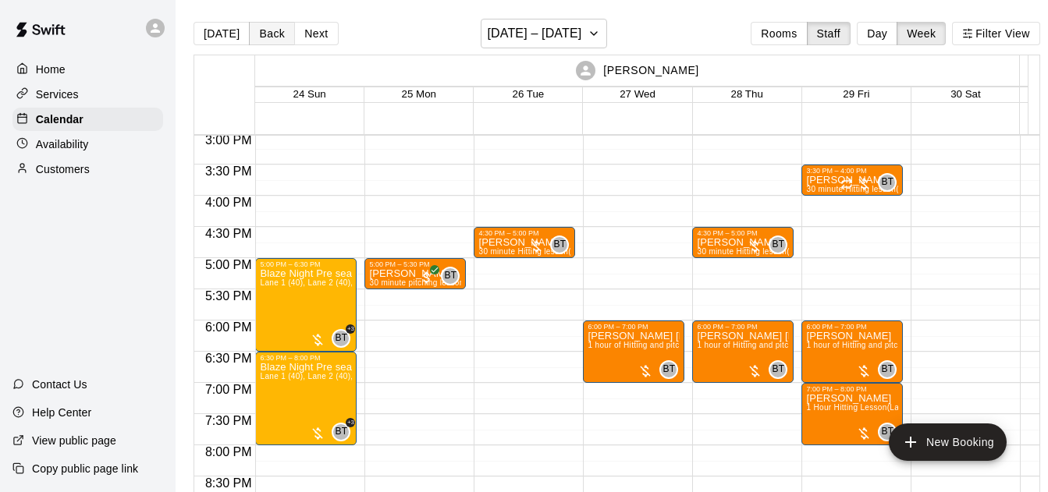
click at [271, 32] on button "Back" at bounding box center [272, 33] width 46 height 23
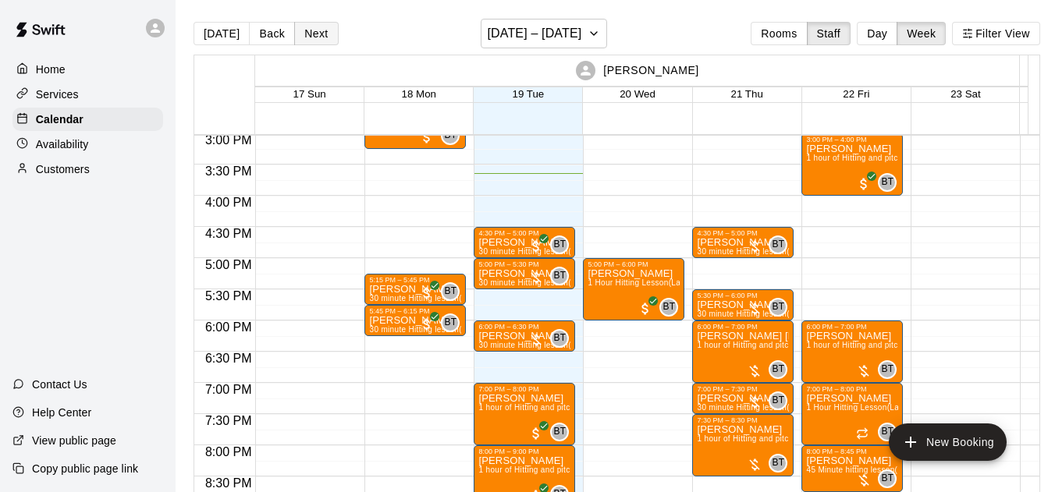
click at [319, 30] on button "Next" at bounding box center [316, 33] width 44 height 23
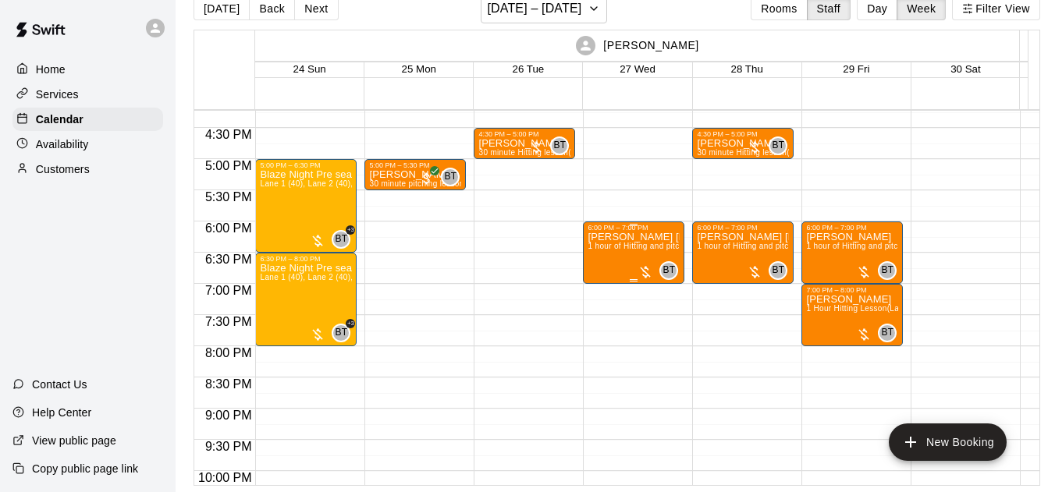
scroll to position [1012, 0]
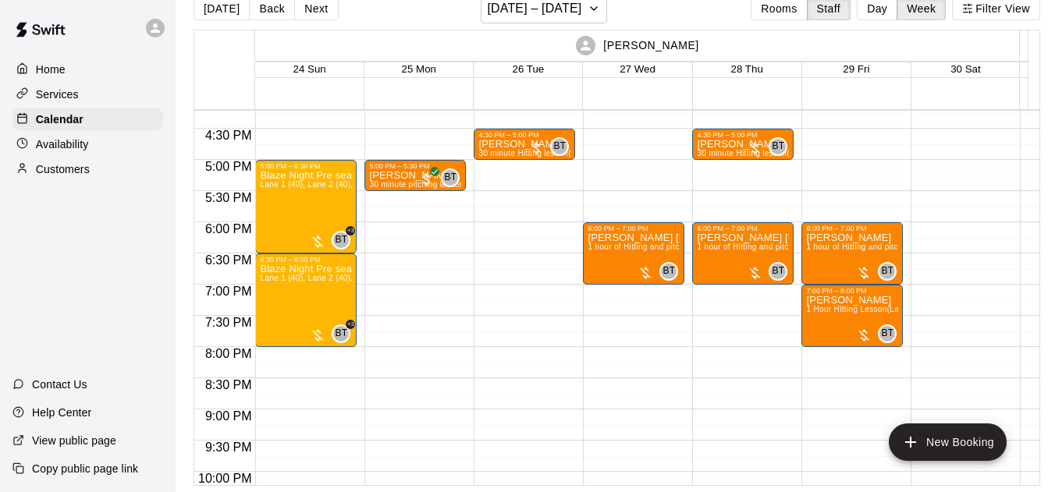
click at [723, 30] on div "[PERSON_NAME]" at bounding box center [637, 45] width 760 height 30
click at [722, 30] on div "[PERSON_NAME]" at bounding box center [637, 45] width 760 height 30
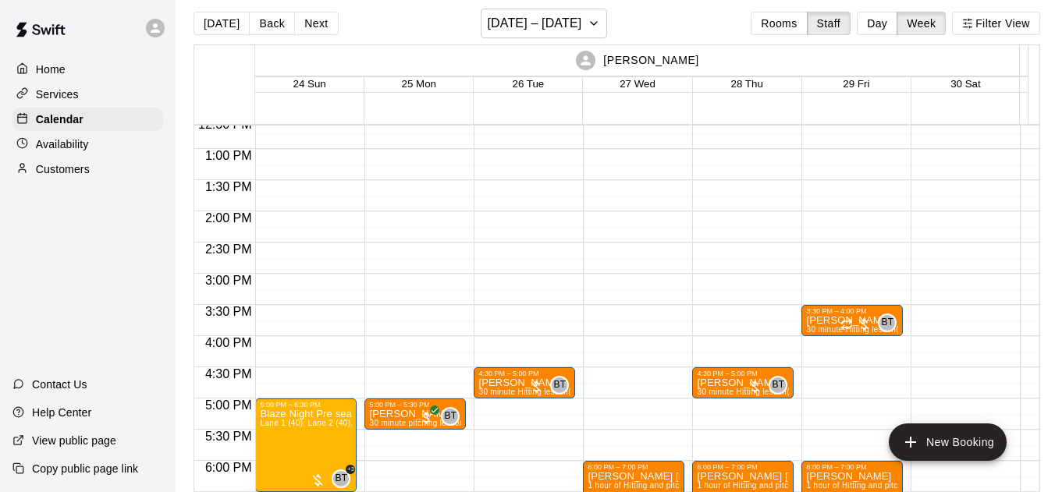
scroll to position [0, 0]
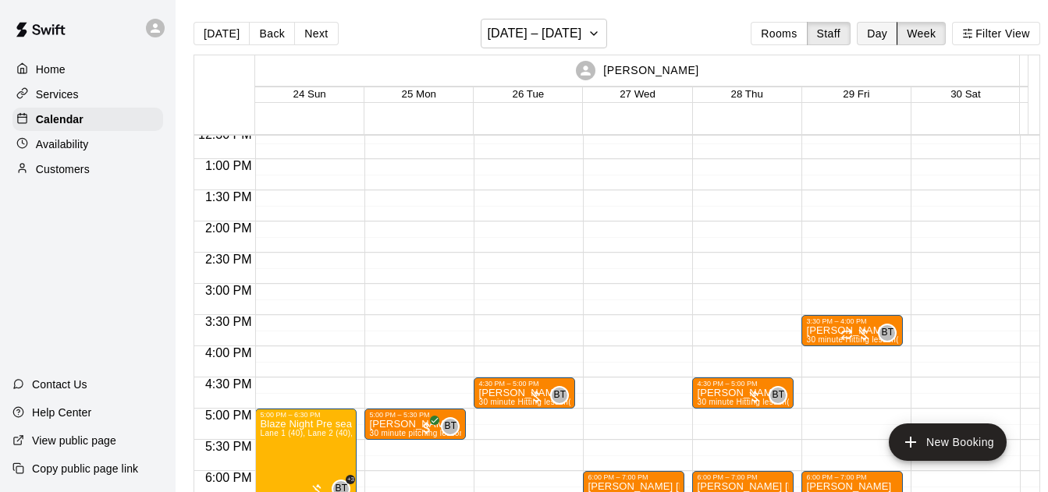
click at [875, 29] on button "Day" at bounding box center [877, 33] width 41 height 23
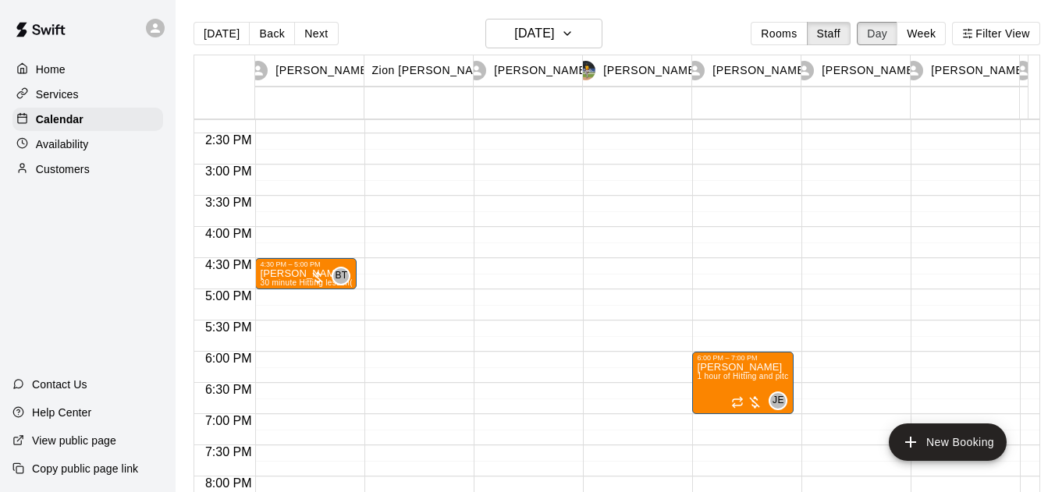
scroll to position [868, 0]
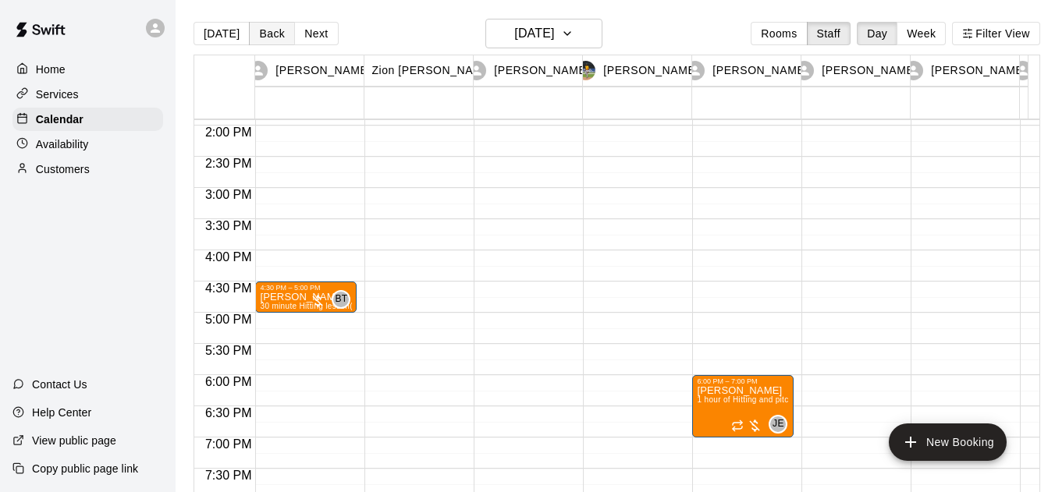
click at [268, 30] on button "Back" at bounding box center [272, 33] width 46 height 23
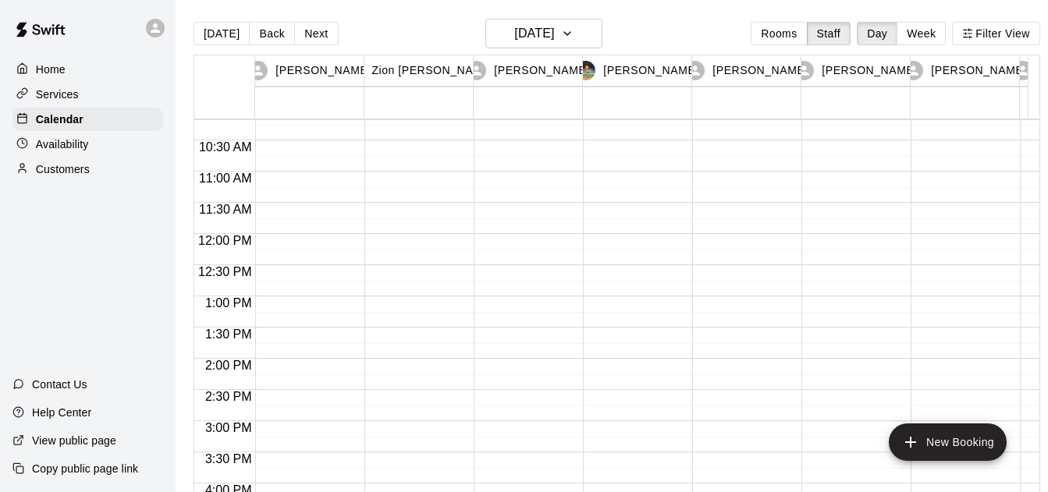
scroll to position [634, 0]
click at [945, 42] on button "Week" at bounding box center [920, 33] width 49 height 23
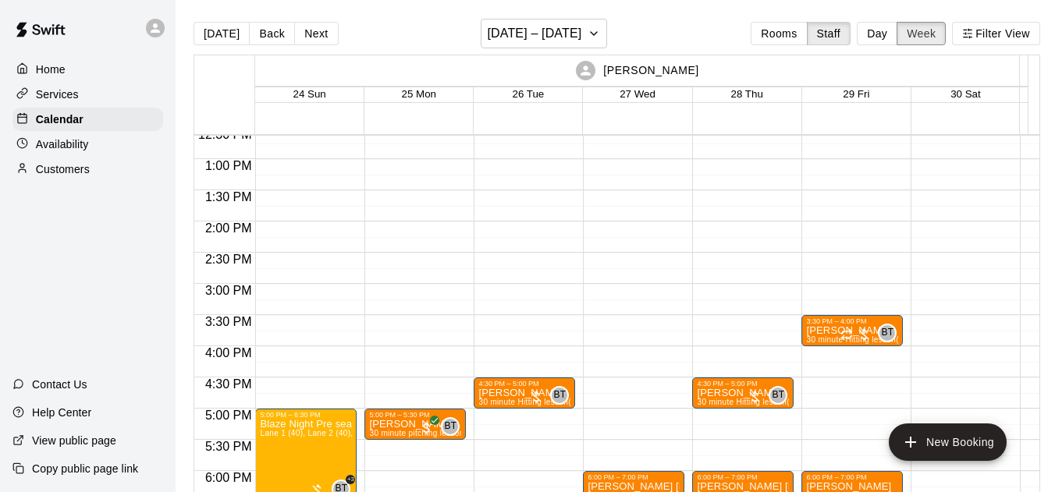
scroll to position [761, 0]
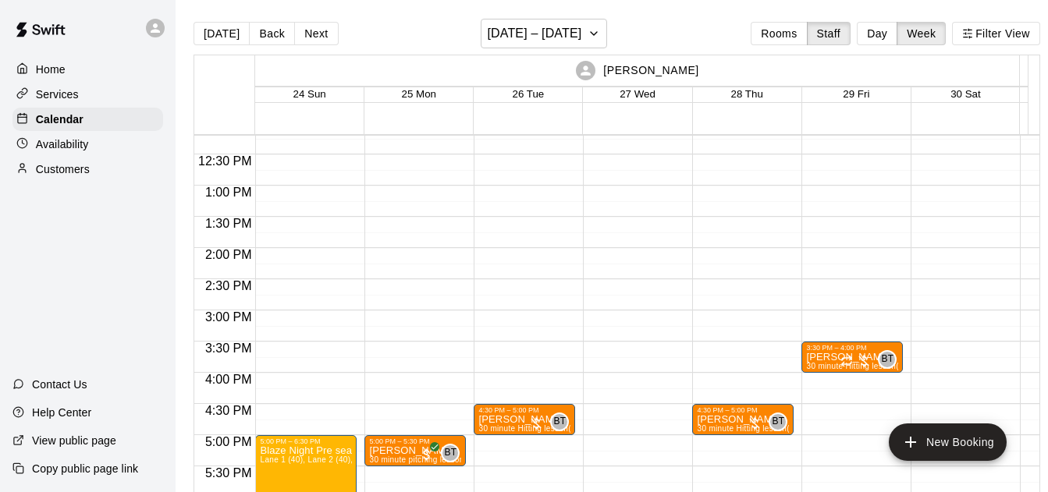
click at [268, 28] on button "Back" at bounding box center [272, 33] width 46 height 23
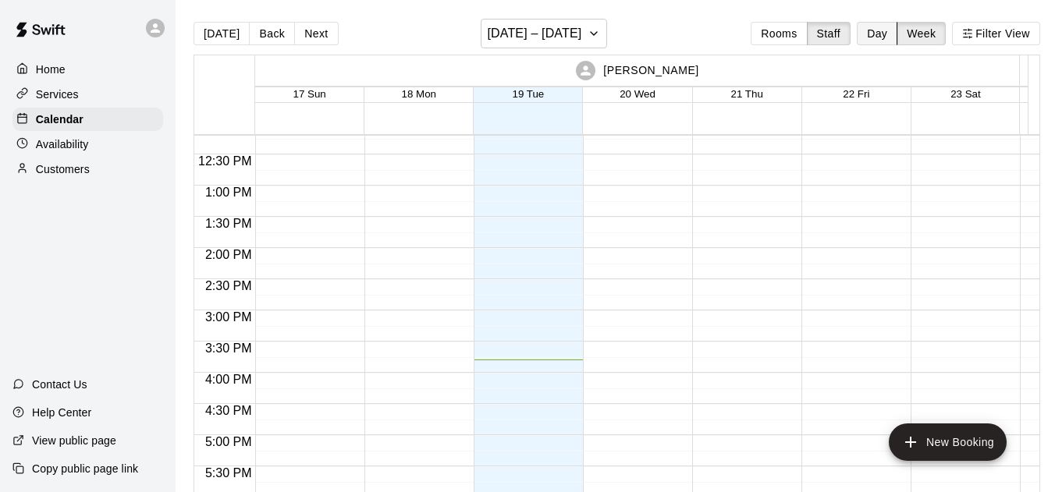
click at [884, 33] on button "Day" at bounding box center [877, 33] width 41 height 23
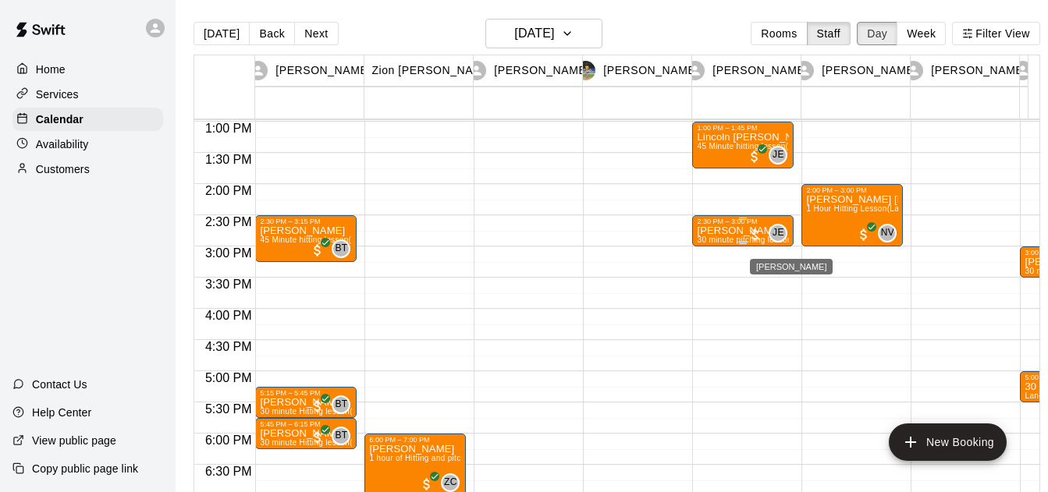
scroll to position [751, 0]
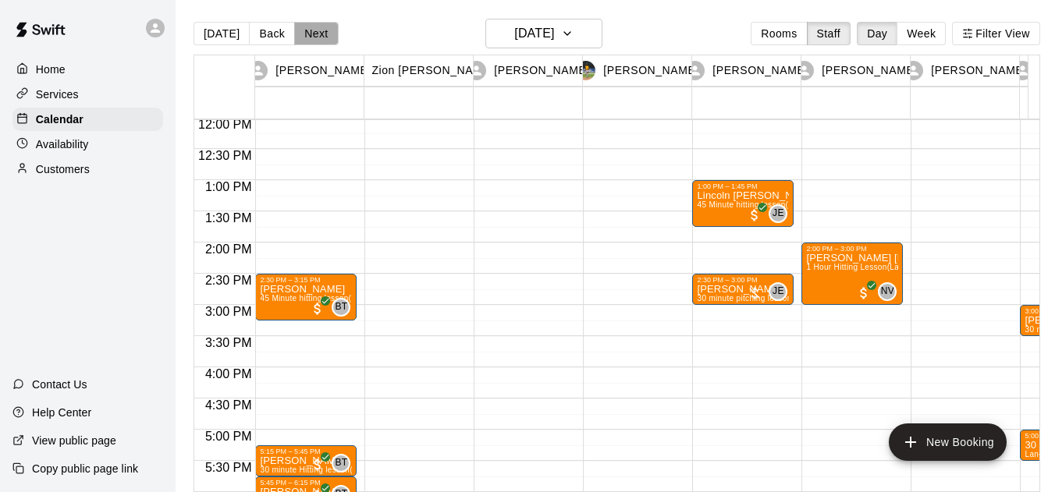
click at [301, 34] on button "Next" at bounding box center [316, 33] width 44 height 23
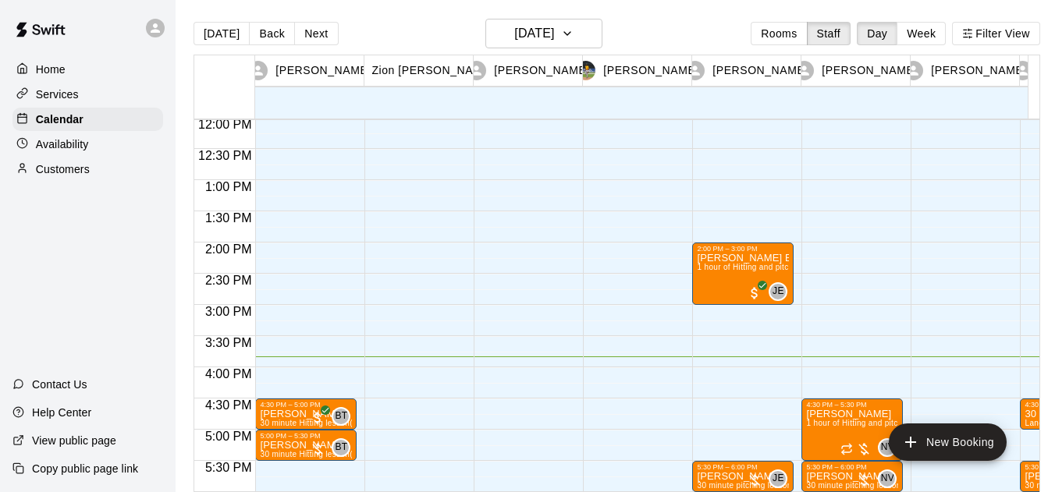
scroll to position [810, 0]
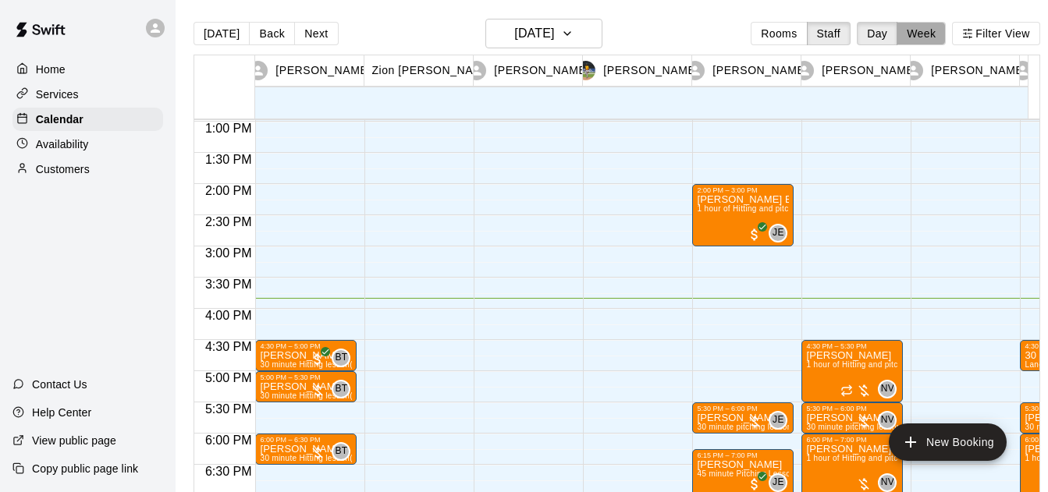
click at [945, 27] on button "Week" at bounding box center [920, 33] width 49 height 23
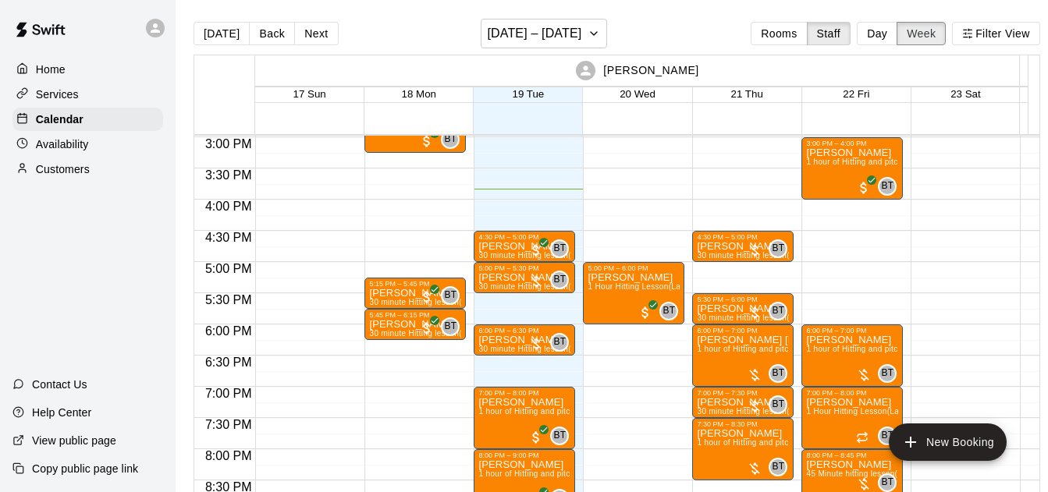
scroll to position [931, 0]
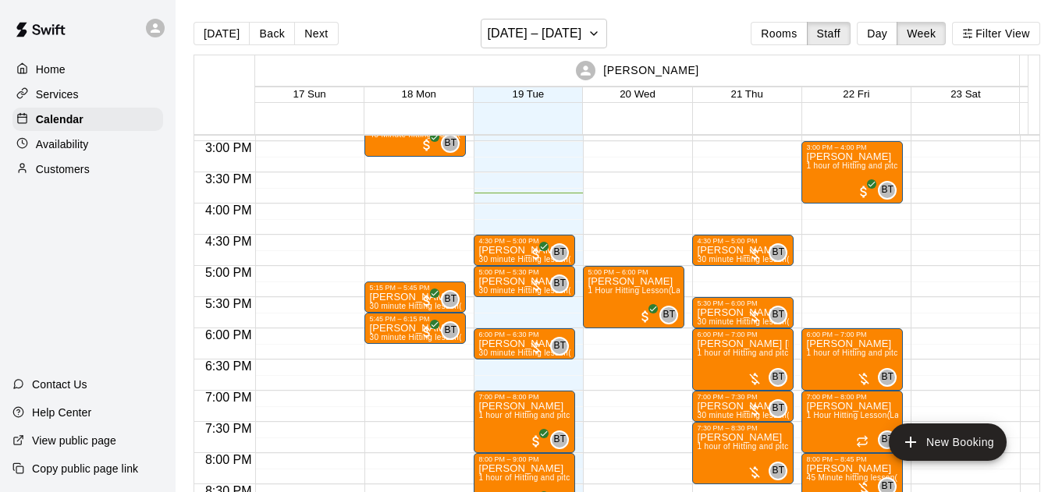
click at [307, 21] on div "[DATE] Back Next [DATE] – [DATE] Rooms Staff Day Week Filter View" at bounding box center [616, 37] width 846 height 36
click at [322, 27] on button "Next" at bounding box center [316, 33] width 44 height 23
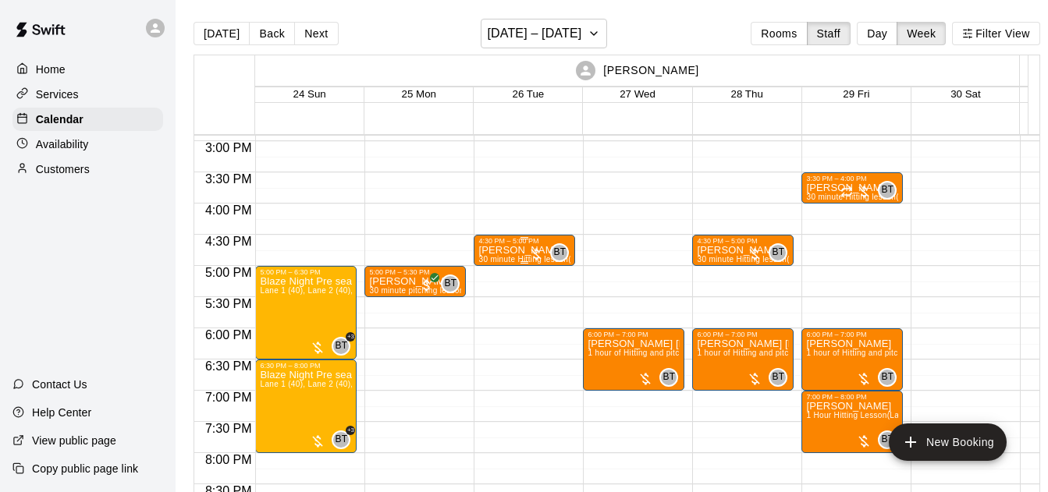
click at [294, 22] on button "Next" at bounding box center [316, 33] width 44 height 23
